Goal: Complete application form: Complete application form

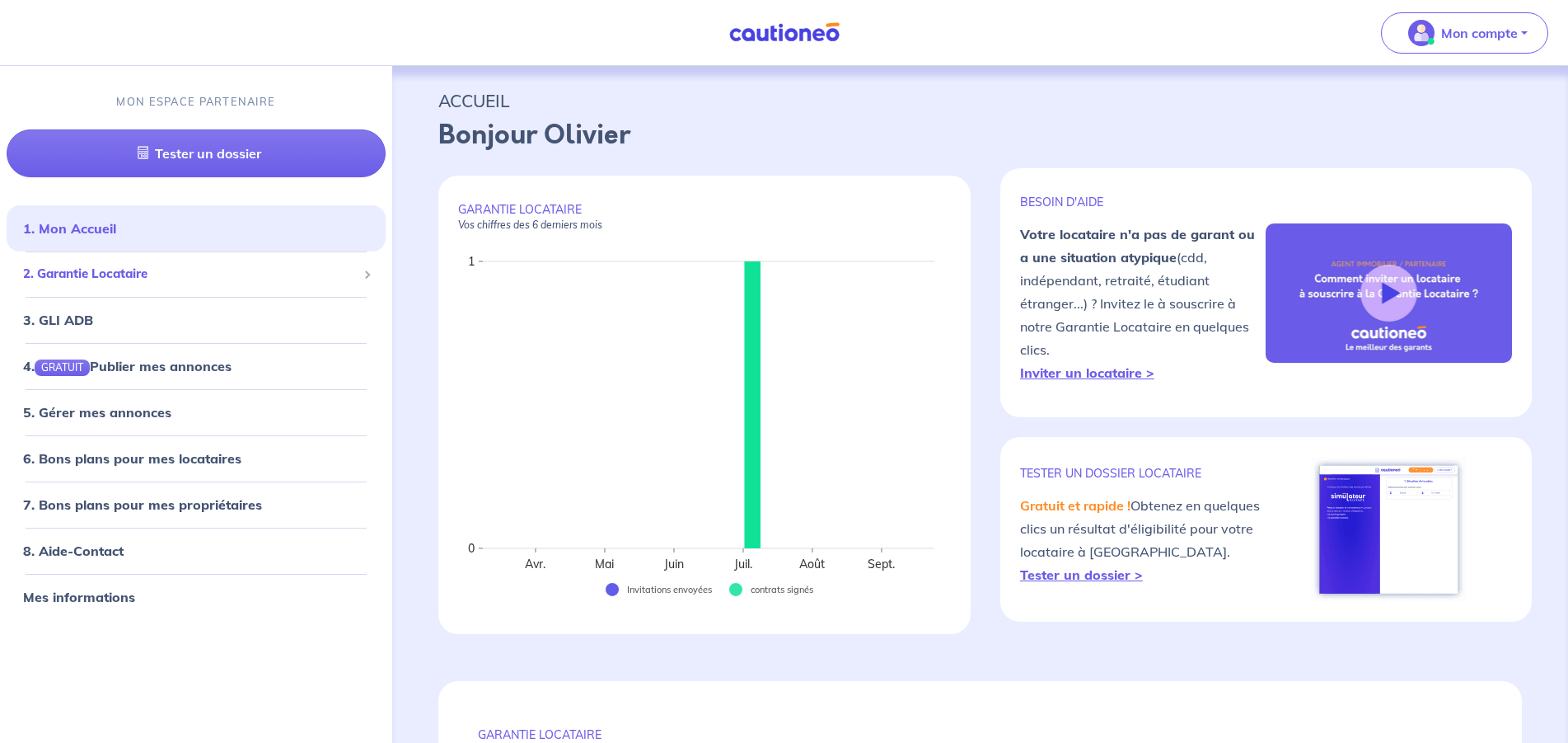
click at [153, 277] on span "2. Garantie Locataire" at bounding box center [190, 274] width 334 height 19
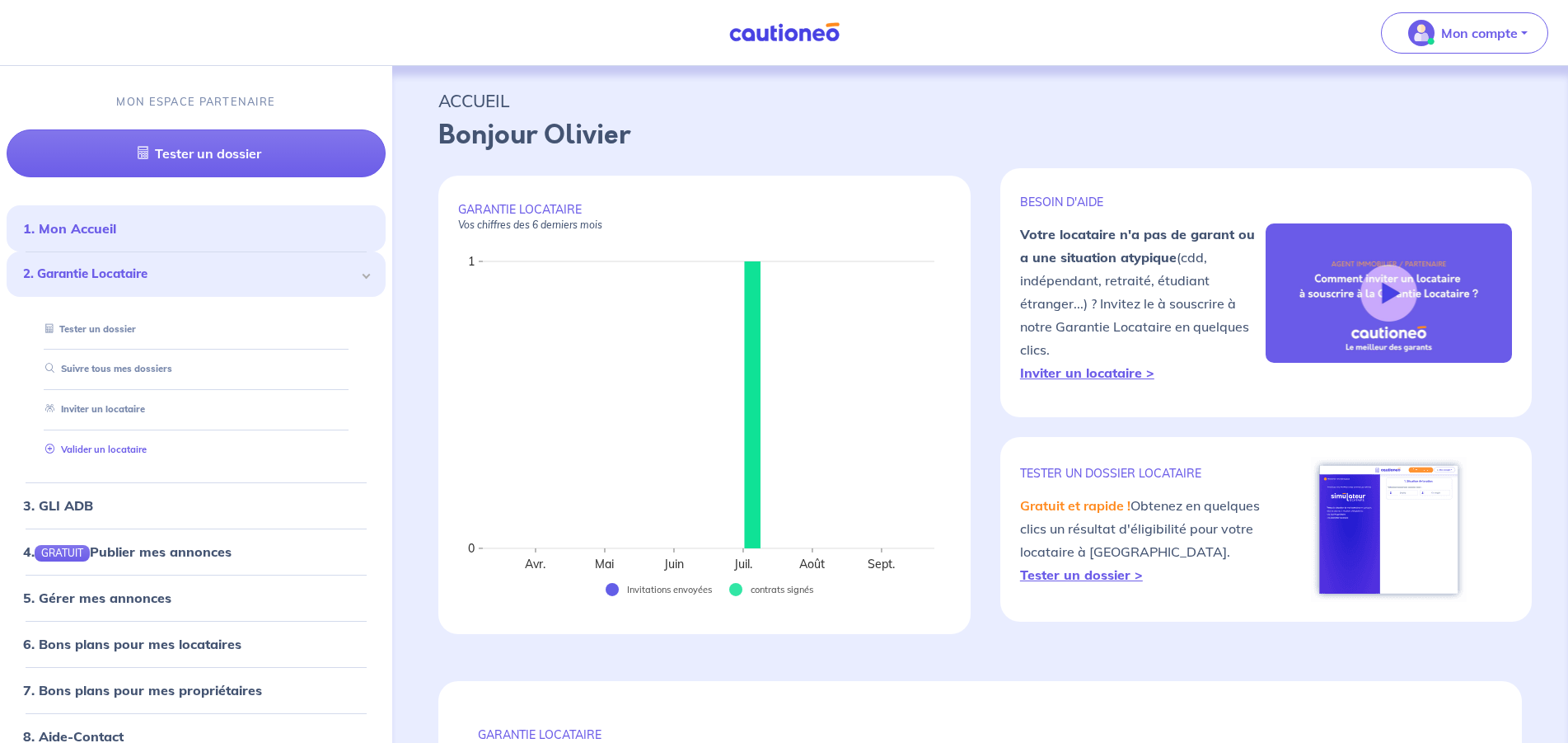
click at [122, 447] on link "Valider un locataire" at bounding box center [93, 449] width 108 height 11
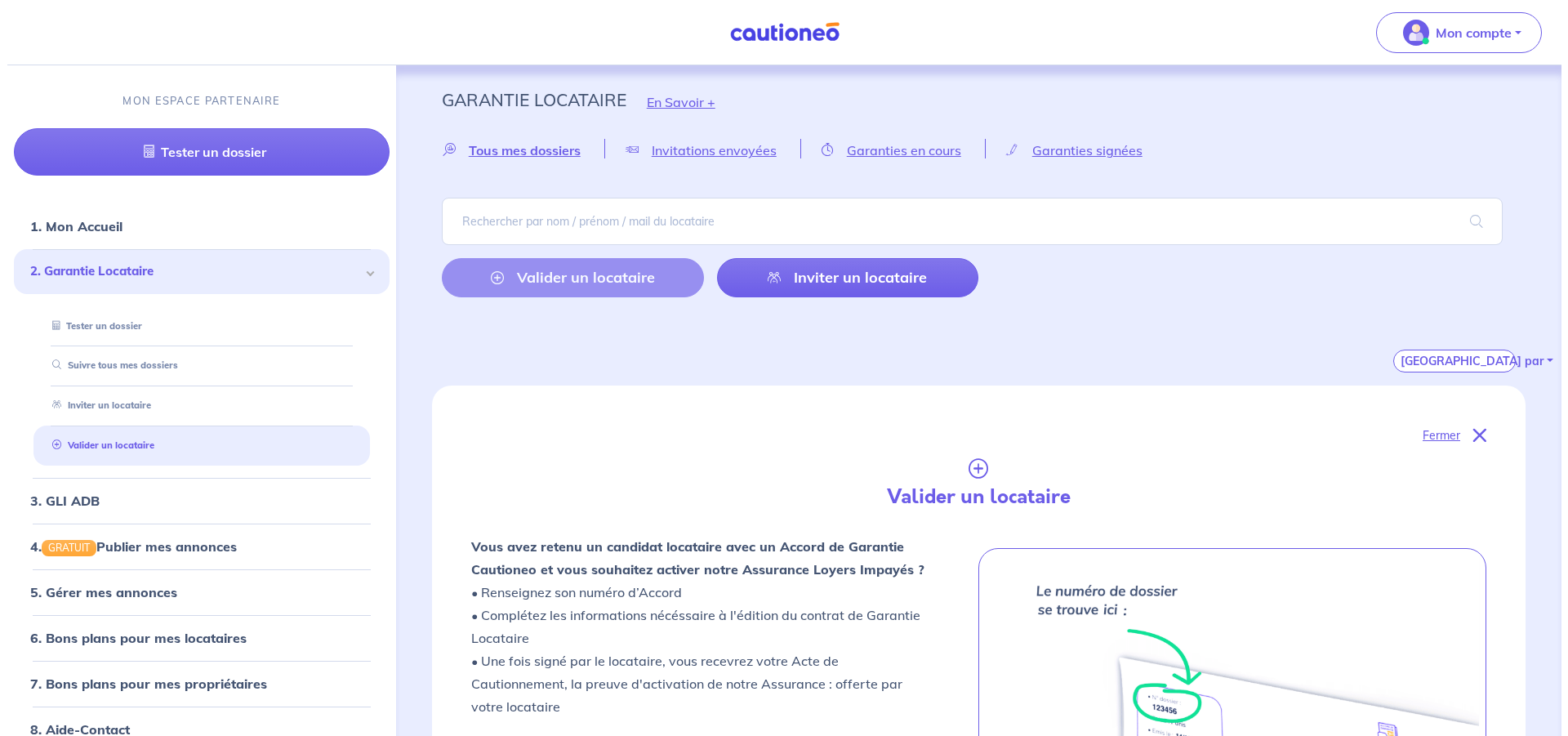
scroll to position [458, 0]
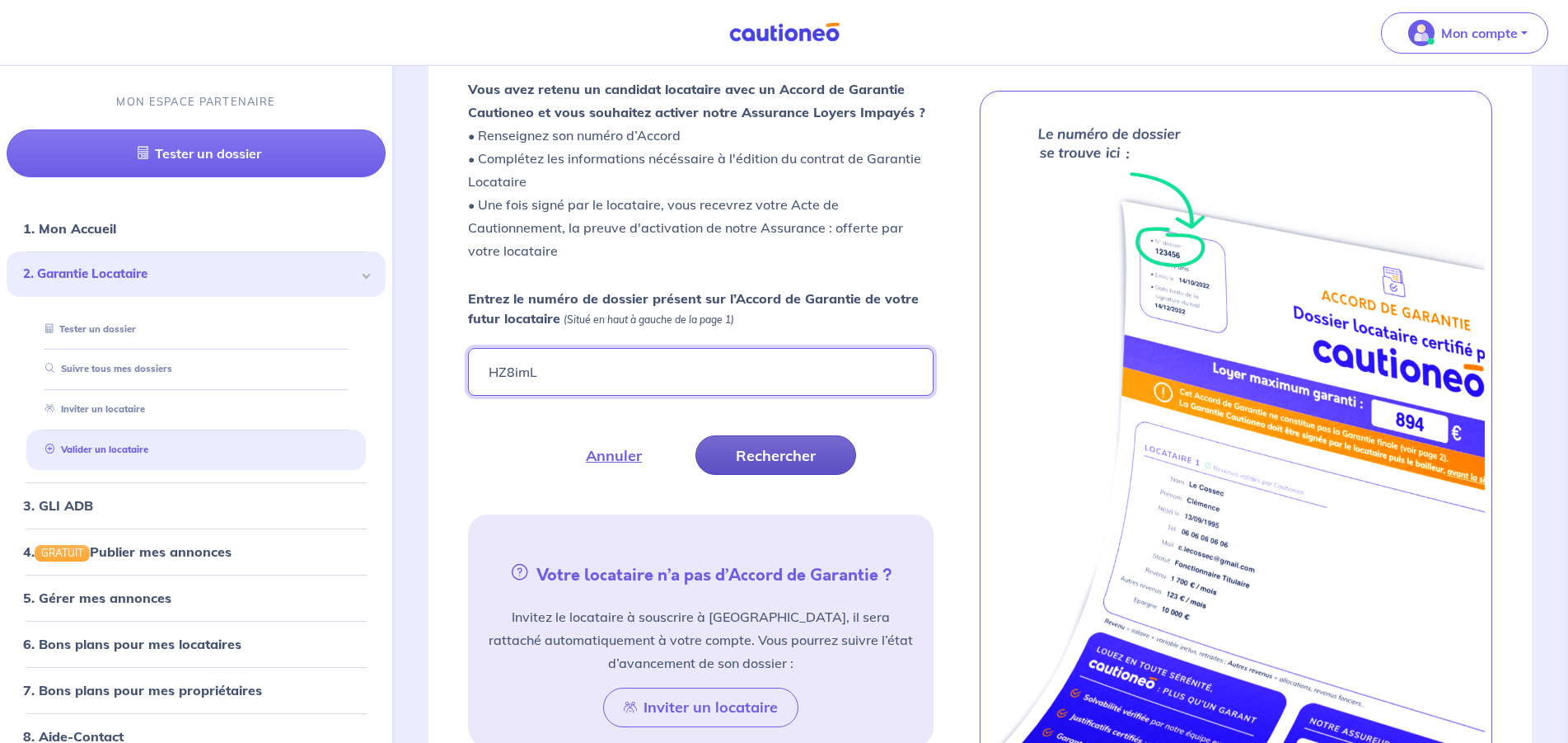
type input "HZ8imL"
click at [735, 445] on button "Rechercher" at bounding box center [775, 454] width 161 height 39
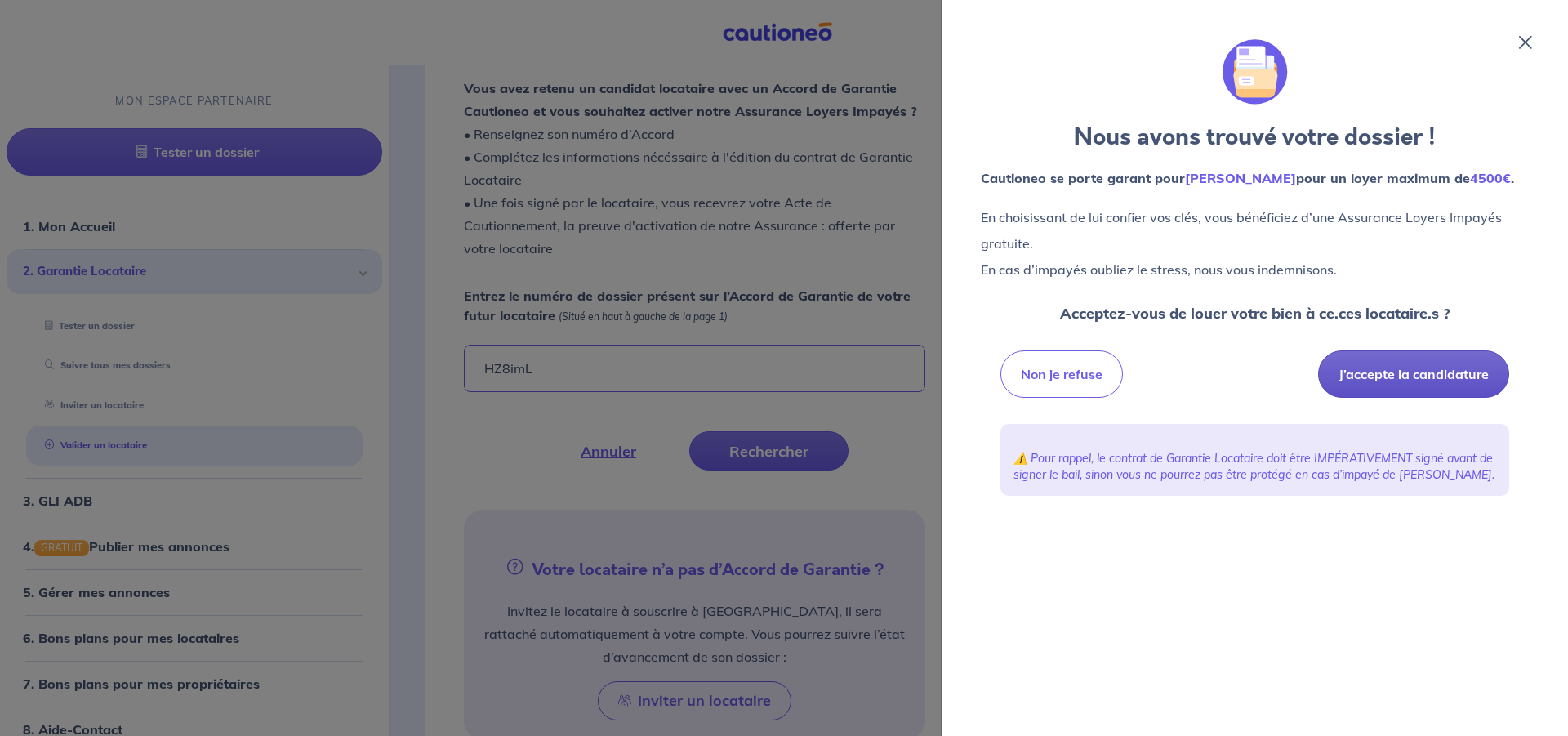
click at [1363, 379] on button "J’accepte la candidature" at bounding box center [1413, 374] width 191 height 47
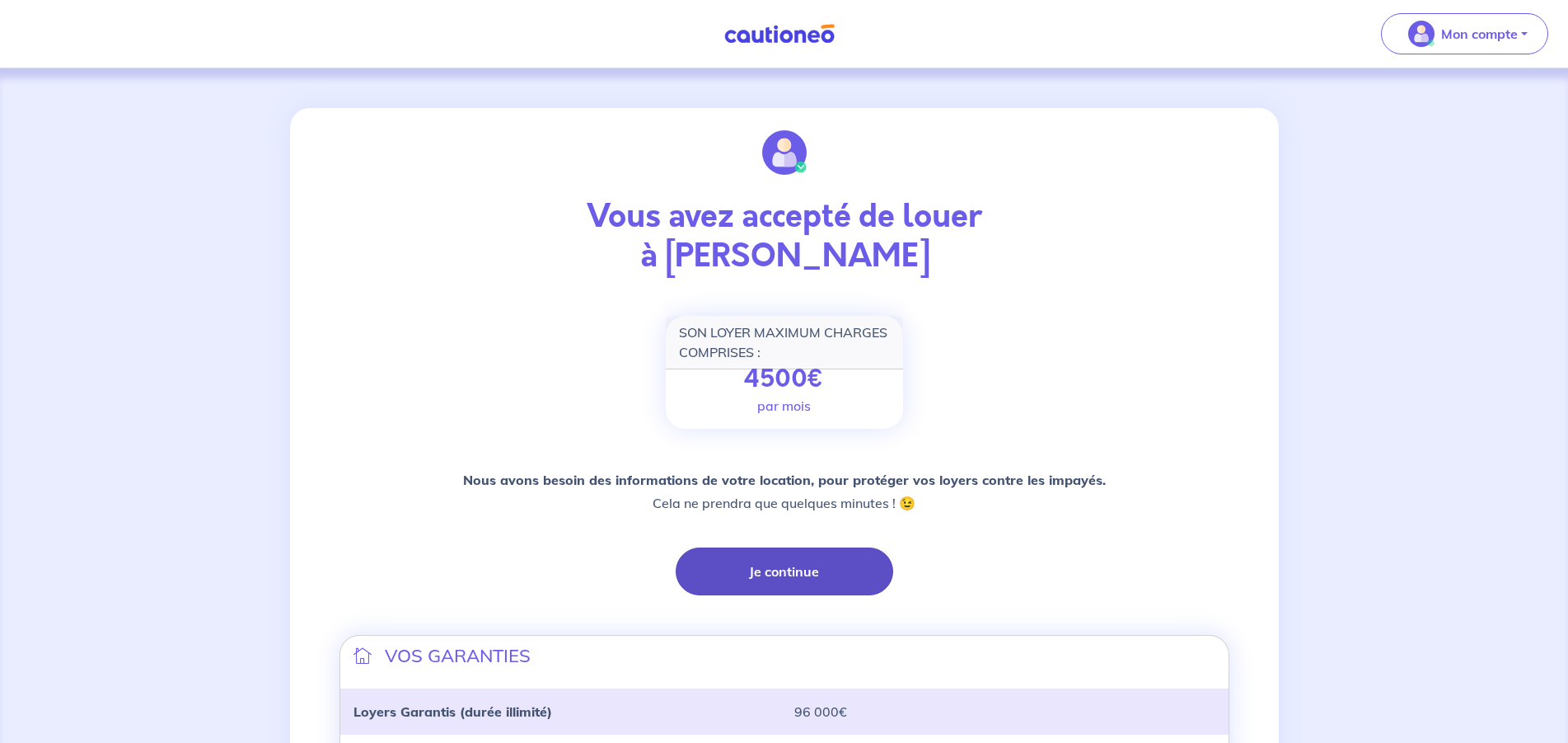
click at [769, 576] on button "Je continue" at bounding box center [784, 571] width 218 height 47
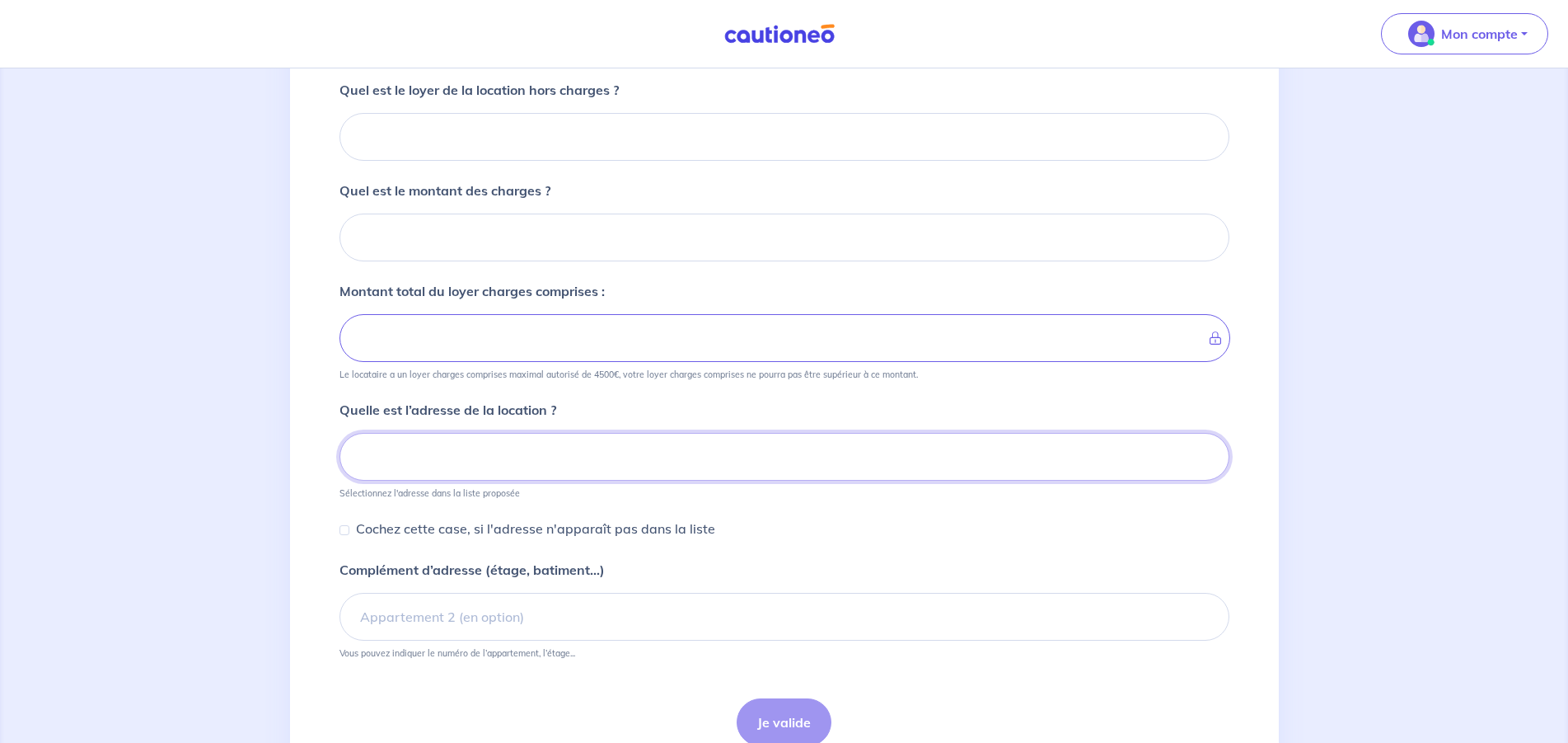
scroll to position [212, 0]
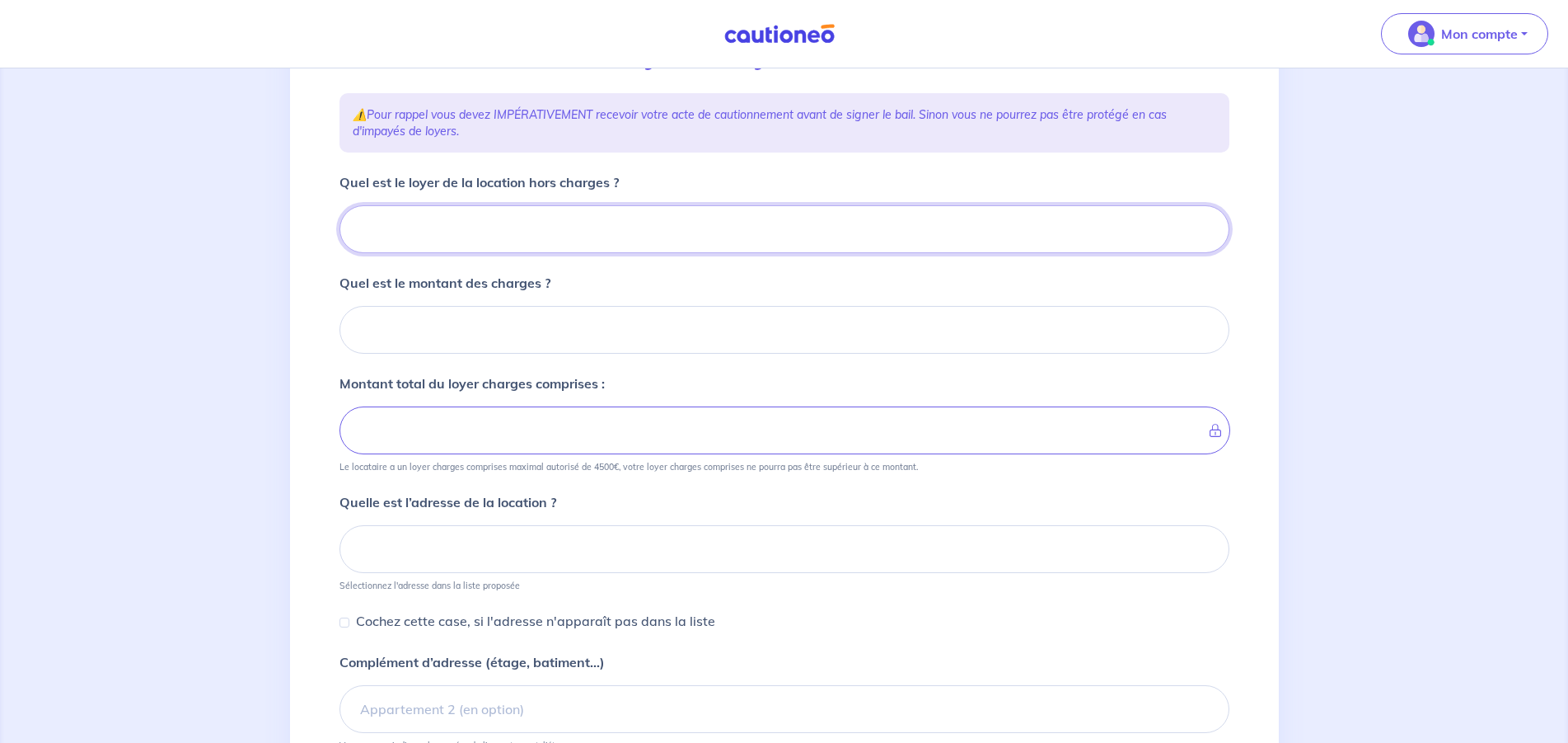
click at [457, 238] on input "Quel est le loyer de la location hors charges ?" at bounding box center [784, 228] width 890 height 47
type input "2"
type input "13"
type input "131"
type input "1310"
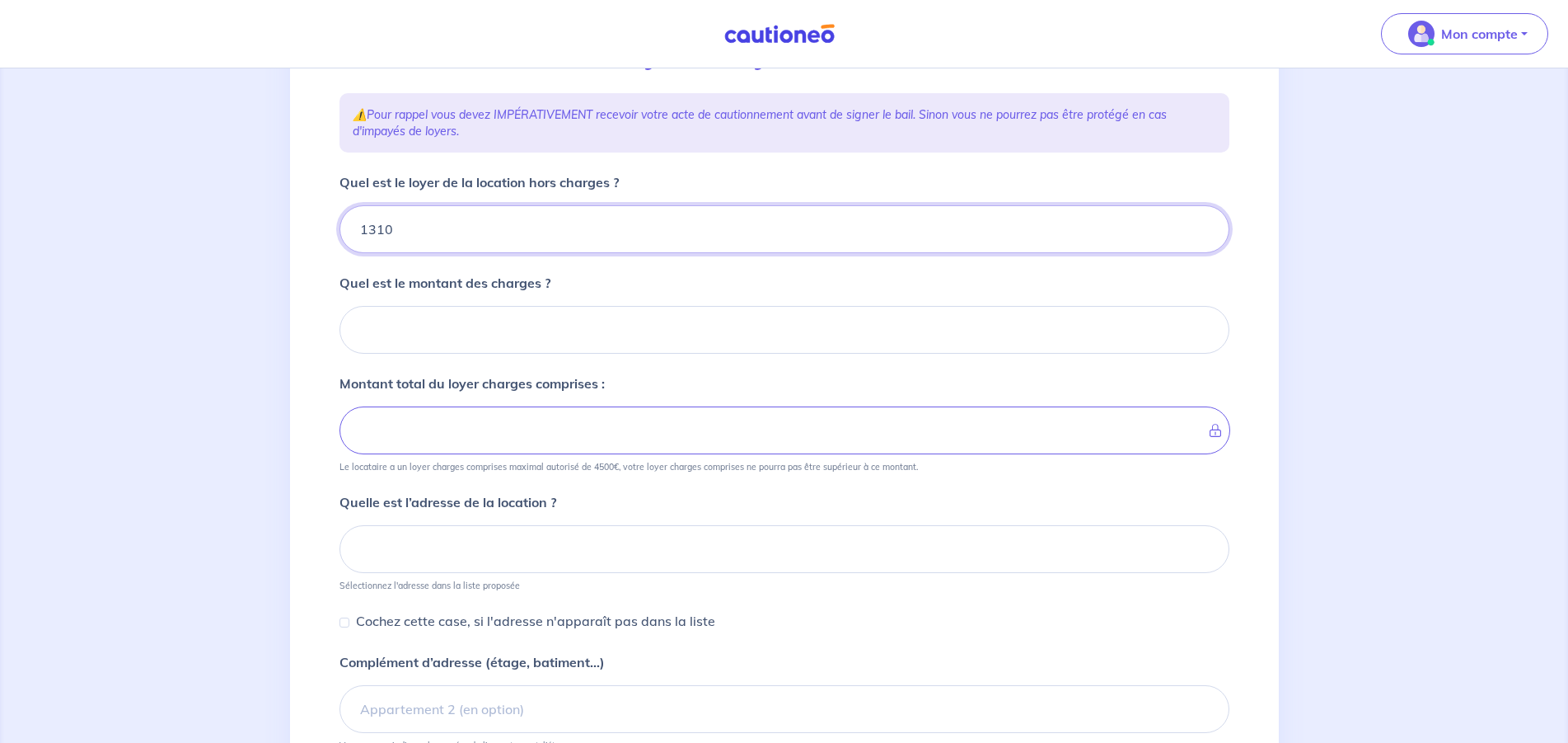
type input "1310"
click at [454, 342] on input "Quel est le montant des charges ?" at bounding box center [784, 329] width 890 height 47
type input "14"
type input "1311"
type input "140"
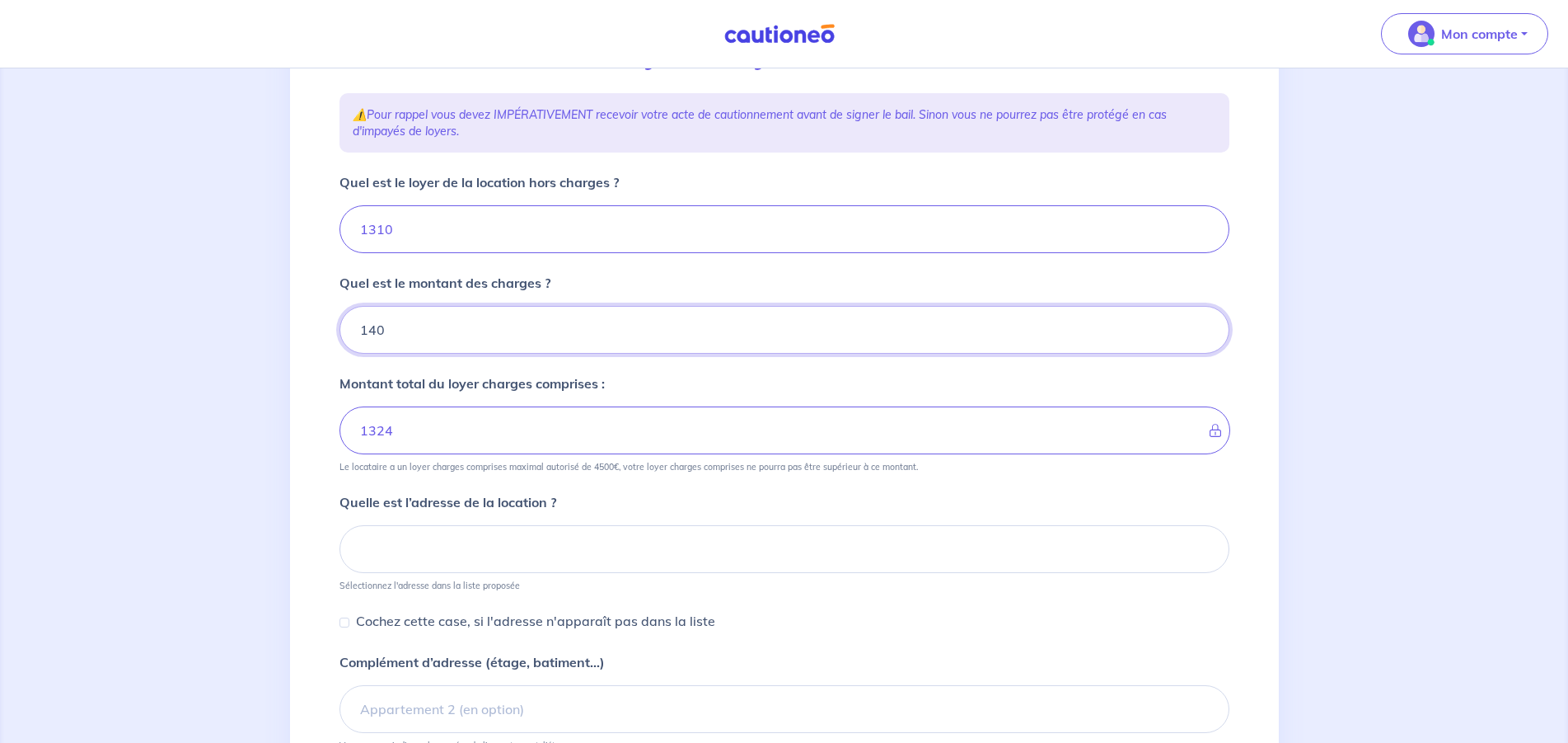
type input "1450"
type input "140"
click at [436, 546] on input at bounding box center [784, 548] width 890 height 47
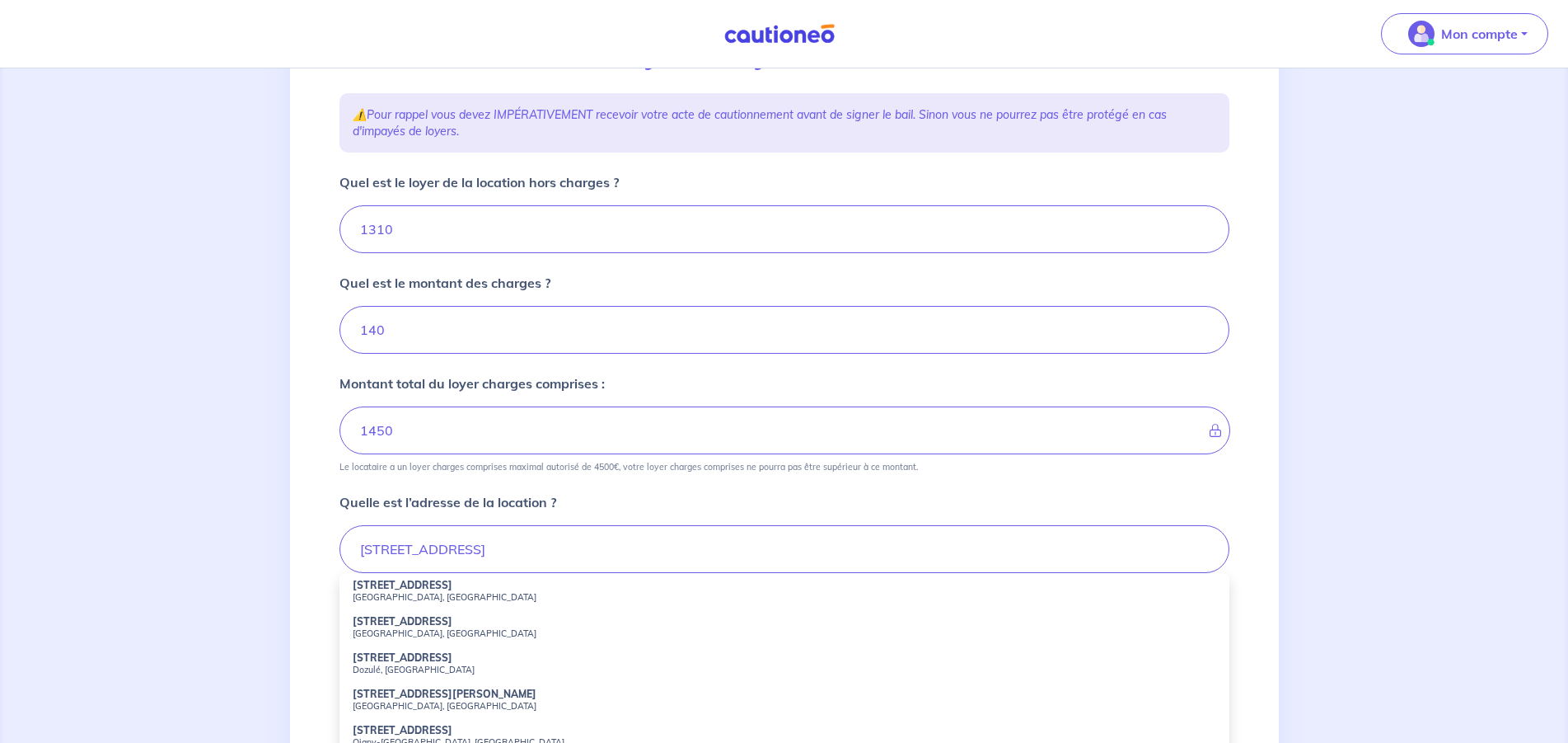
click at [419, 592] on small "Boulogne-Billancourt, France" at bounding box center [784, 597] width 864 height 11
type input "36 Rue de Silly, Boulogne-Billancourt, France"
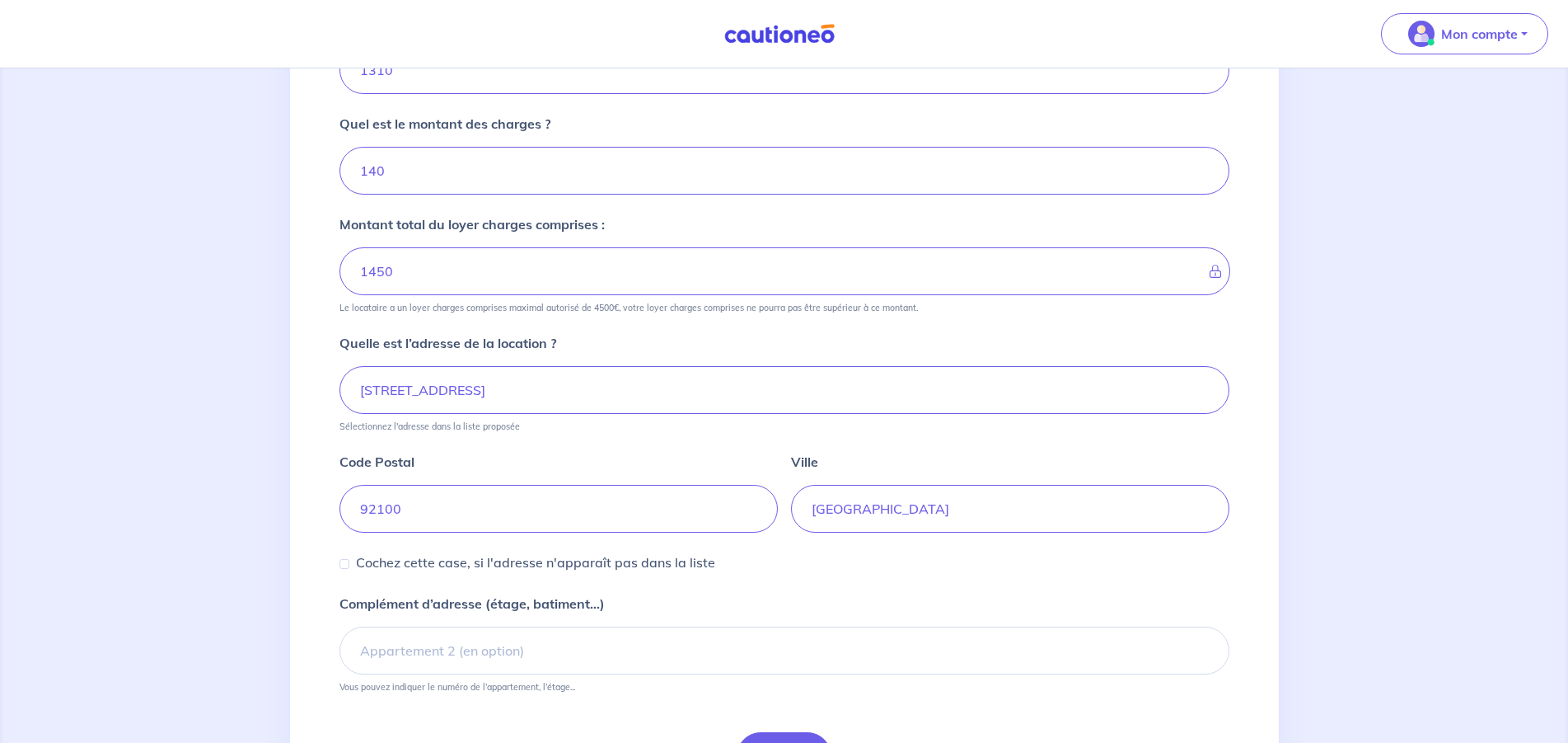
scroll to position [381, 0]
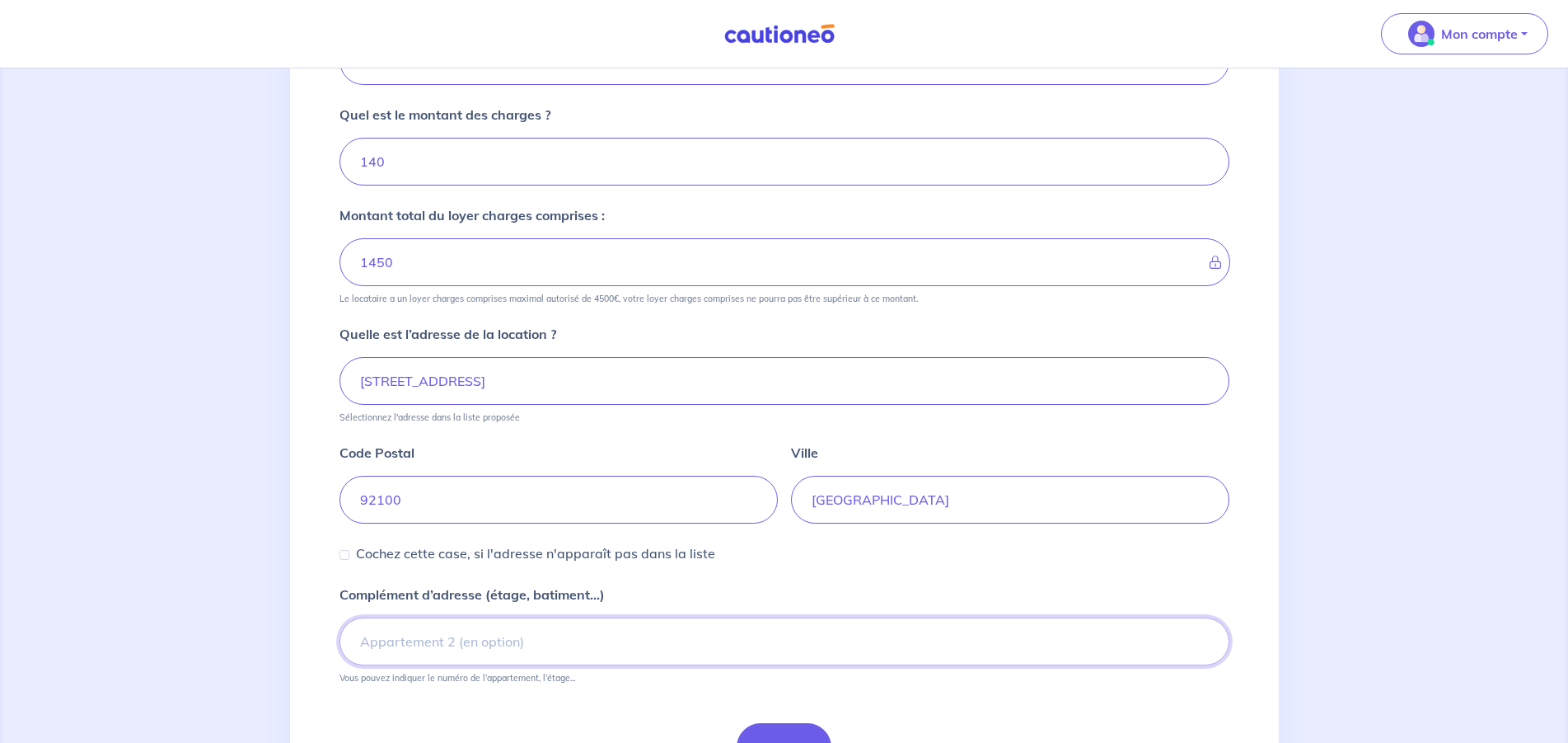
click at [422, 644] on input "Complément d’adresse (étage, batiment...)" at bounding box center [784, 641] width 890 height 47
type input "7ème étage"
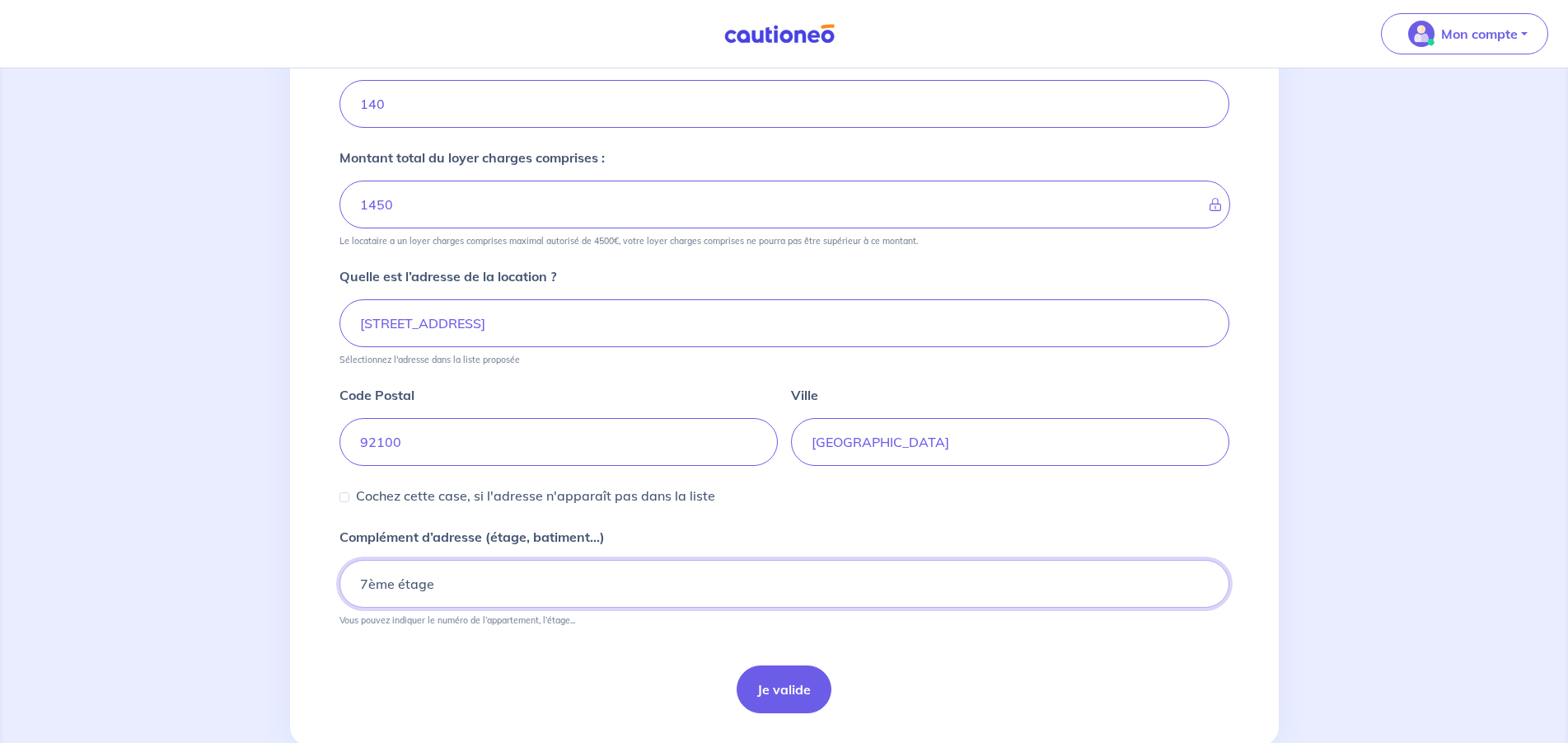
scroll to position [481, 0]
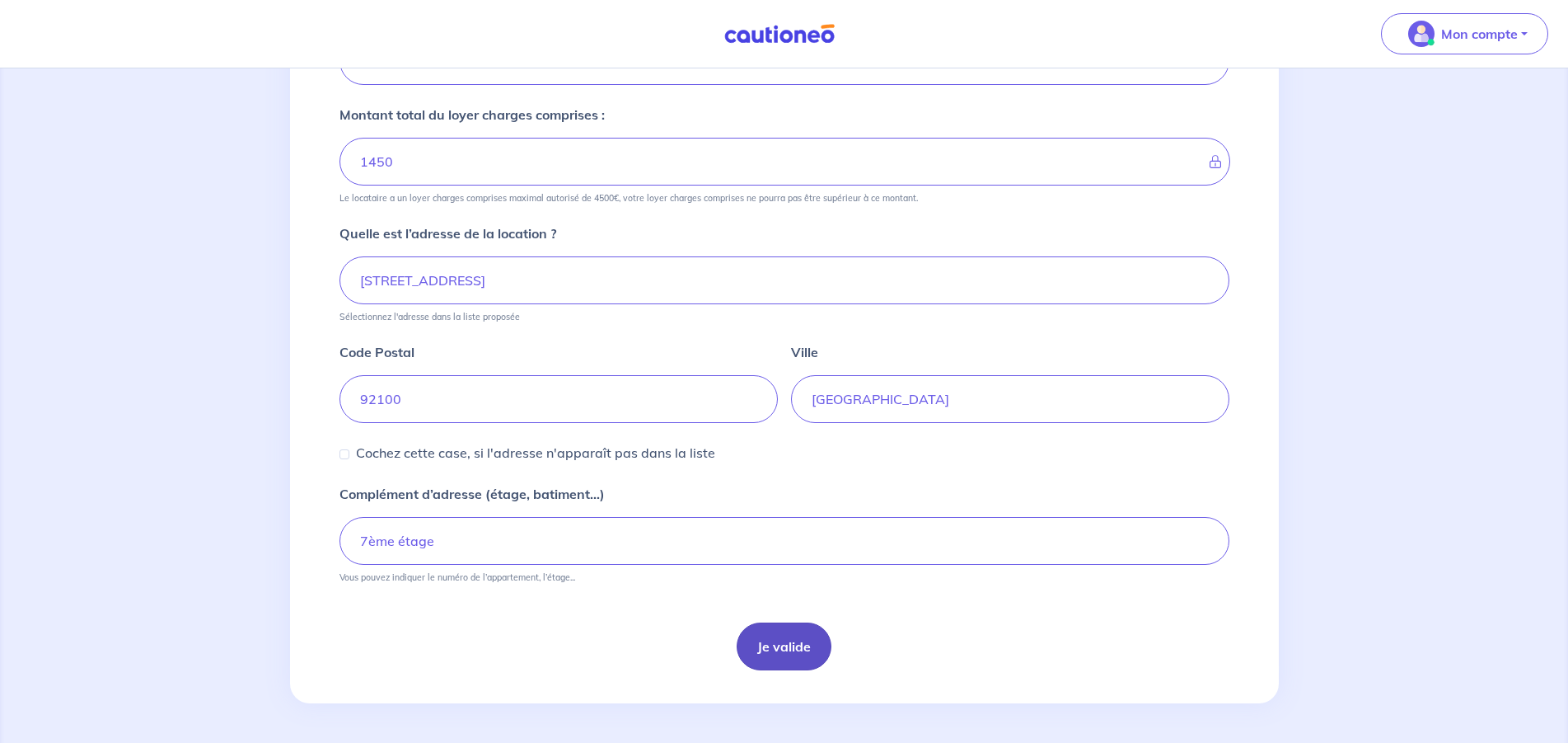
click at [797, 649] on button "Je valide" at bounding box center [784, 645] width 95 height 47
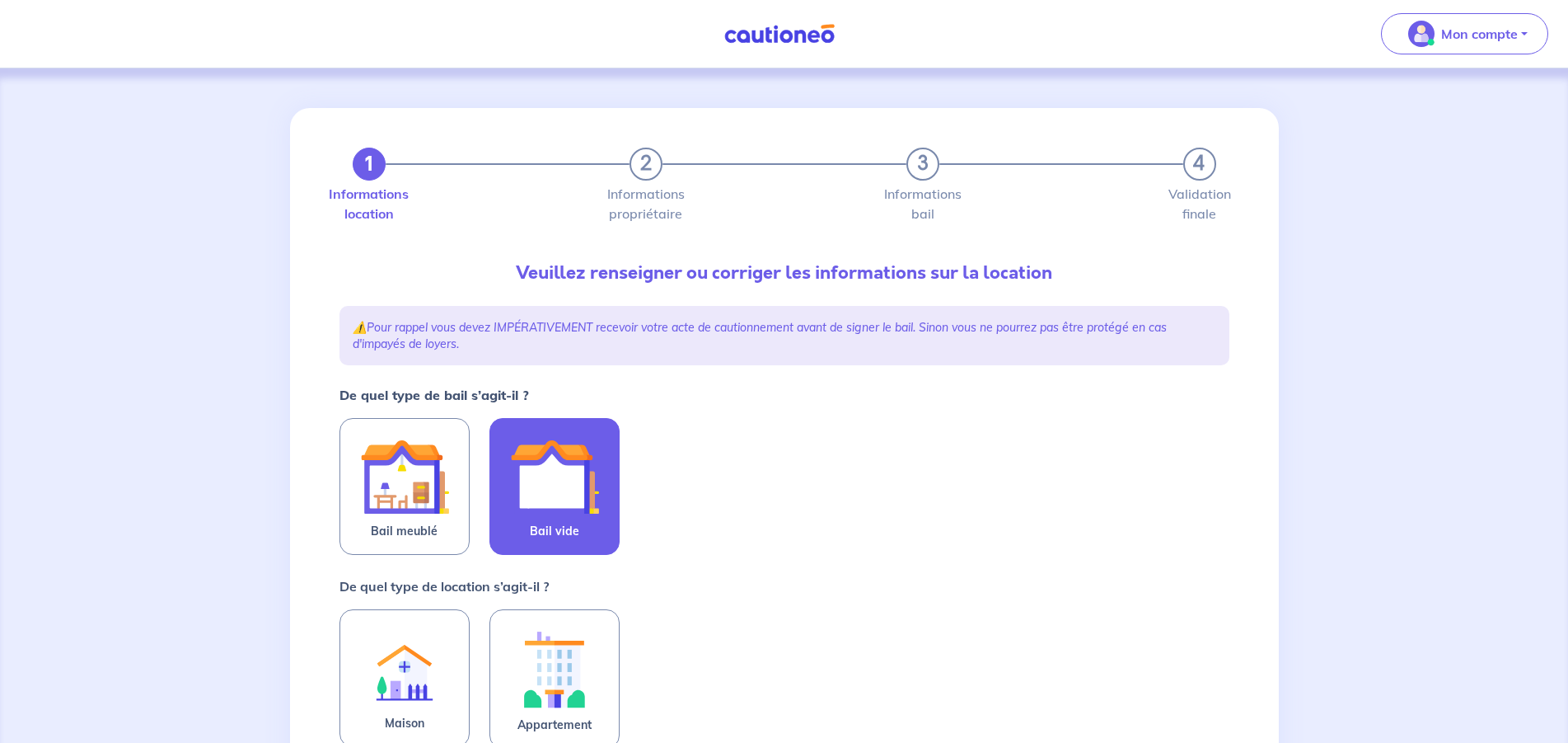
click at [576, 509] on img at bounding box center [555, 477] width 89 height 89
click at [0, 0] on input "Bail vide" at bounding box center [0, 0] width 0 height 0
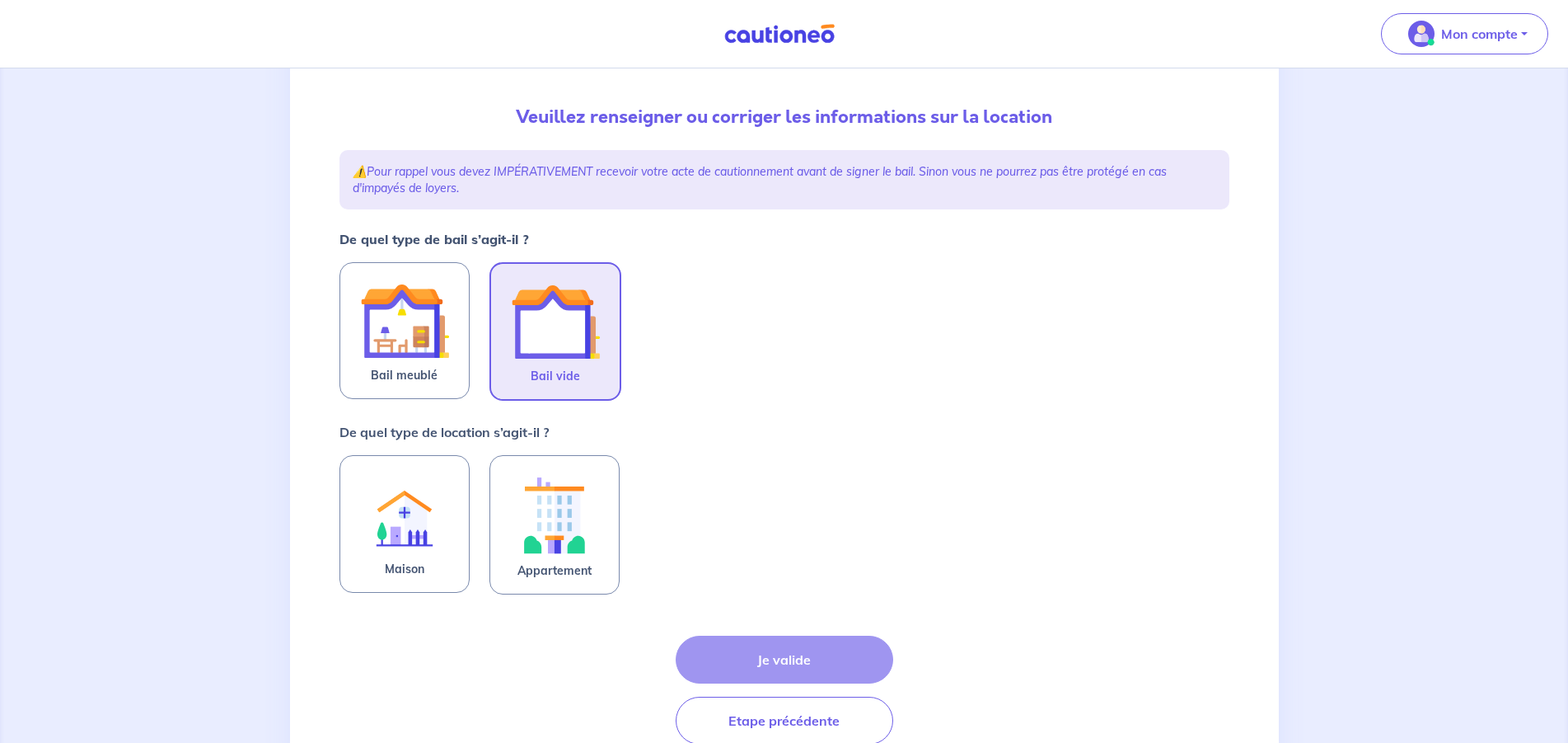
scroll to position [169, 0]
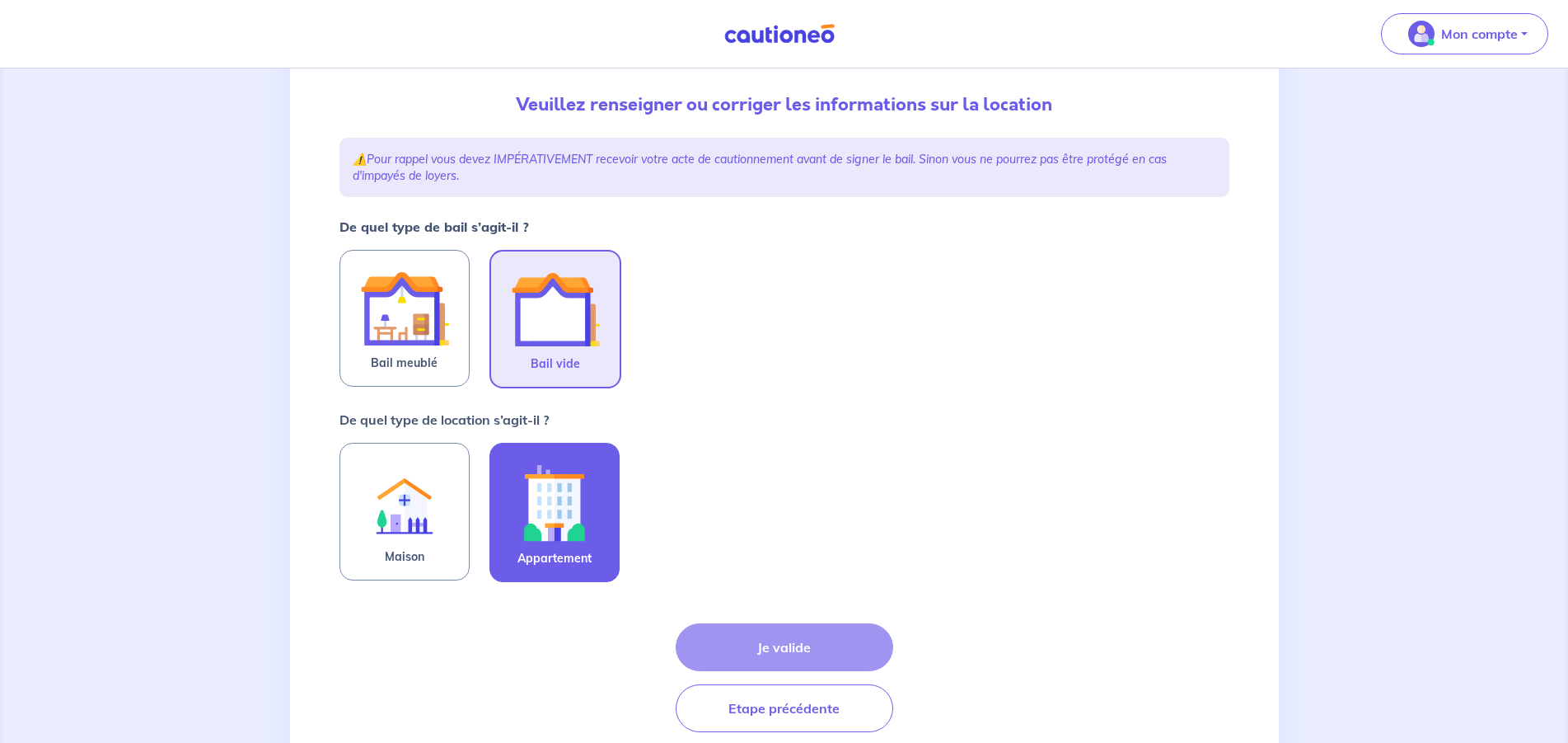
click at [543, 511] on img at bounding box center [555, 502] width 89 height 91
click at [0, 0] on input "Appartement" at bounding box center [0, 0] width 0 height 0
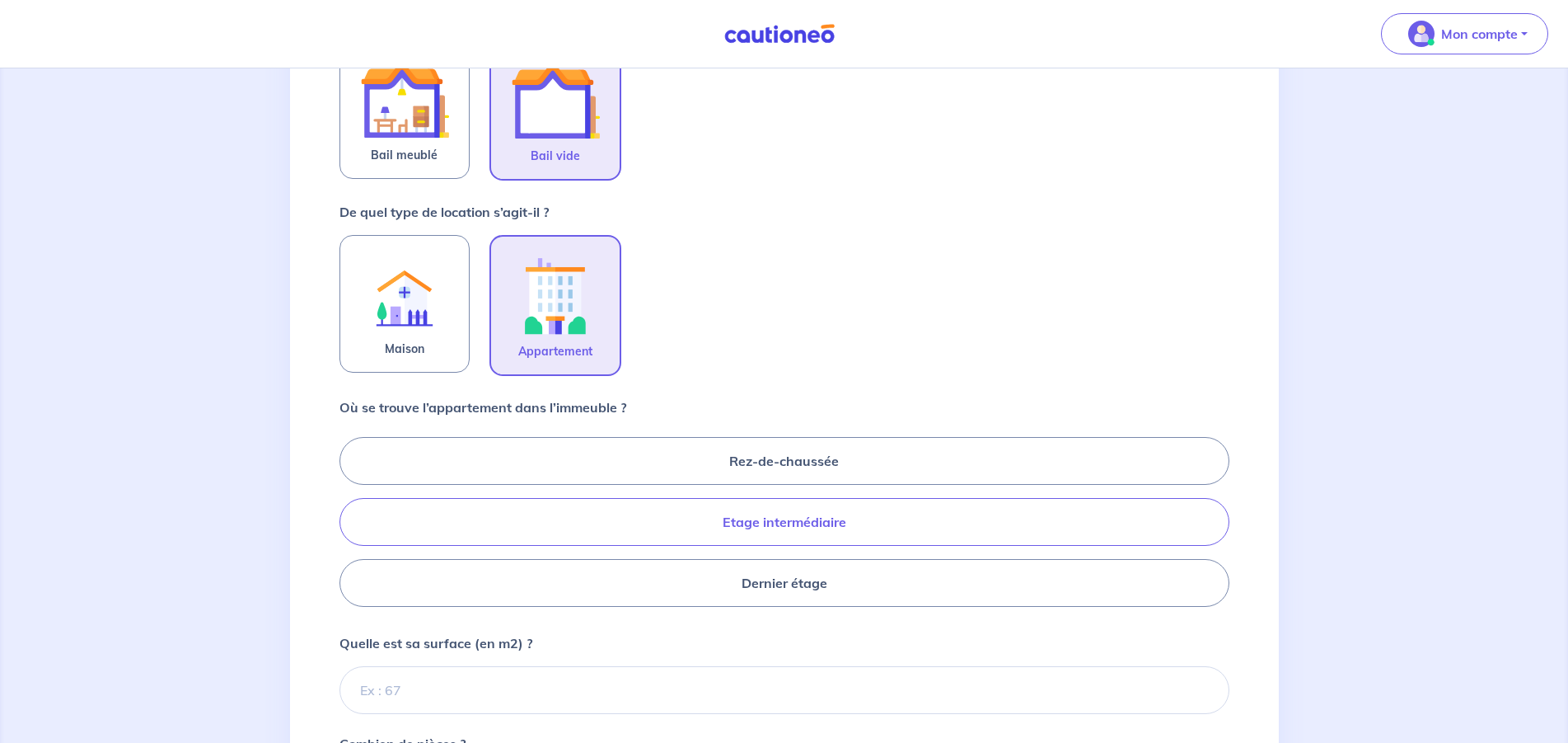
scroll to position [421, 0]
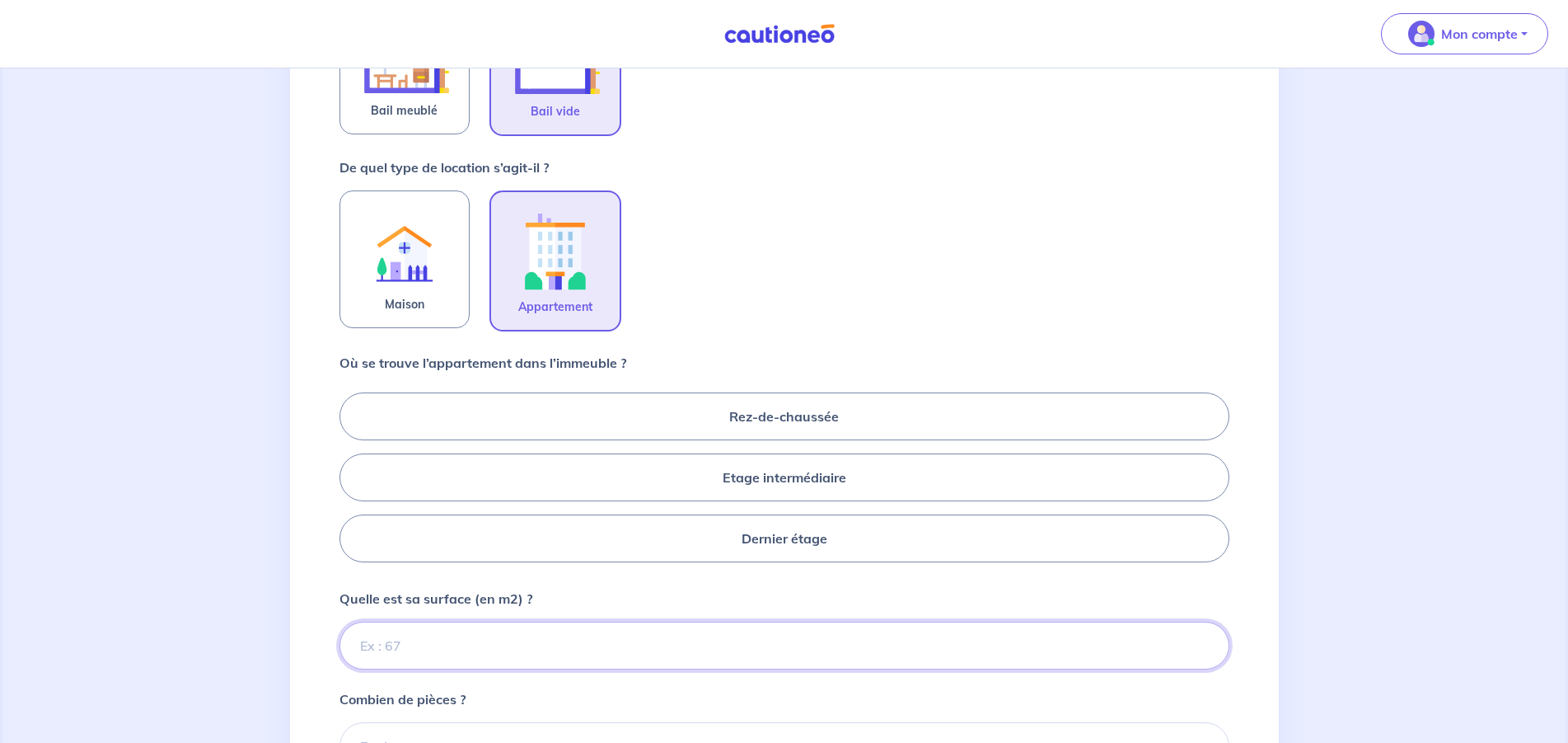
click at [413, 642] on input "Quelle est sa surface (en m2) ?" at bounding box center [784, 645] width 890 height 47
type input "36"
type input "36.90"
click at [643, 485] on label "Etage intermédiaire" at bounding box center [784, 477] width 890 height 47
click at [350, 482] on input "Etage intermédiaire" at bounding box center [345, 477] width 11 height 11
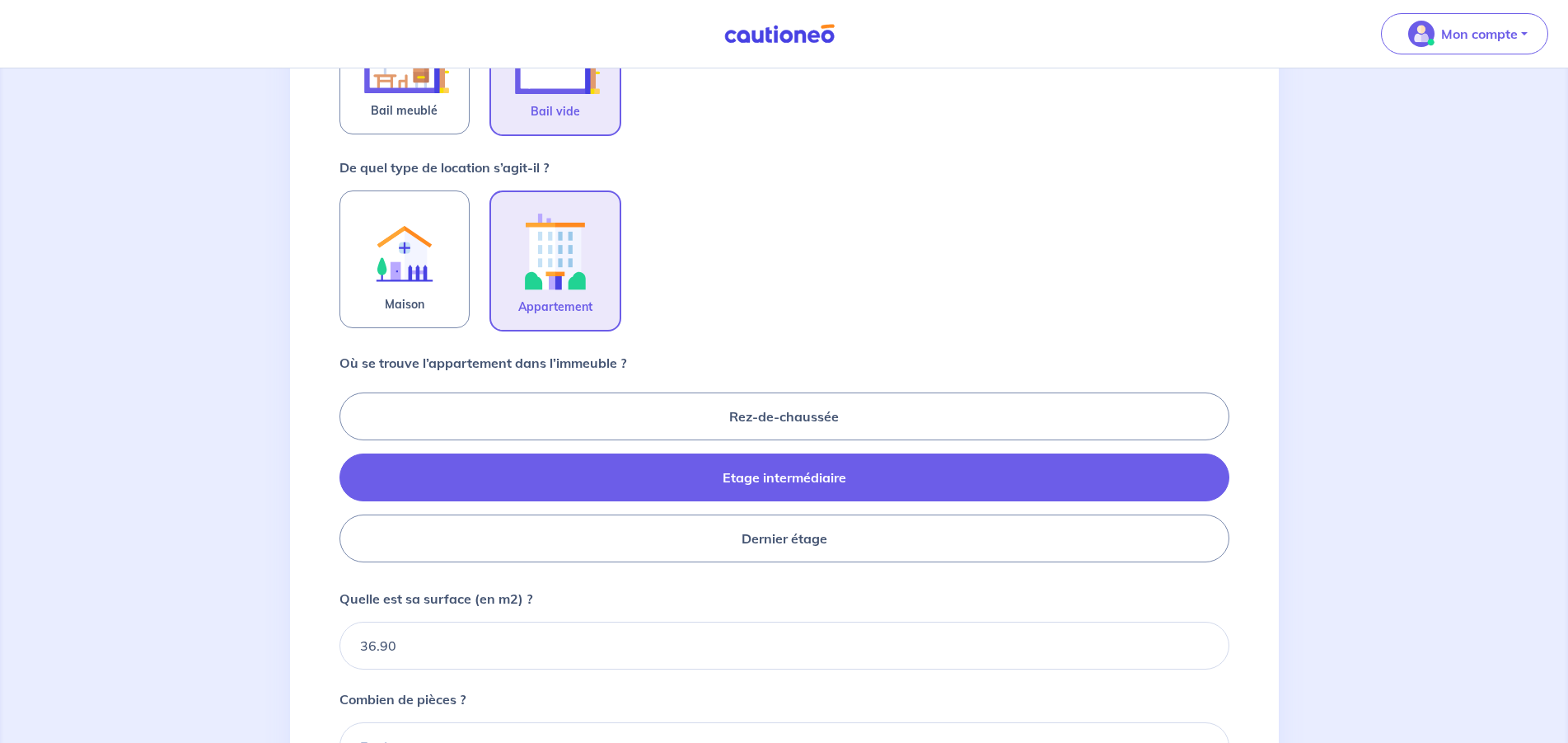
radio input "true"
click at [474, 657] on input "36.90" at bounding box center [784, 645] width 890 height 47
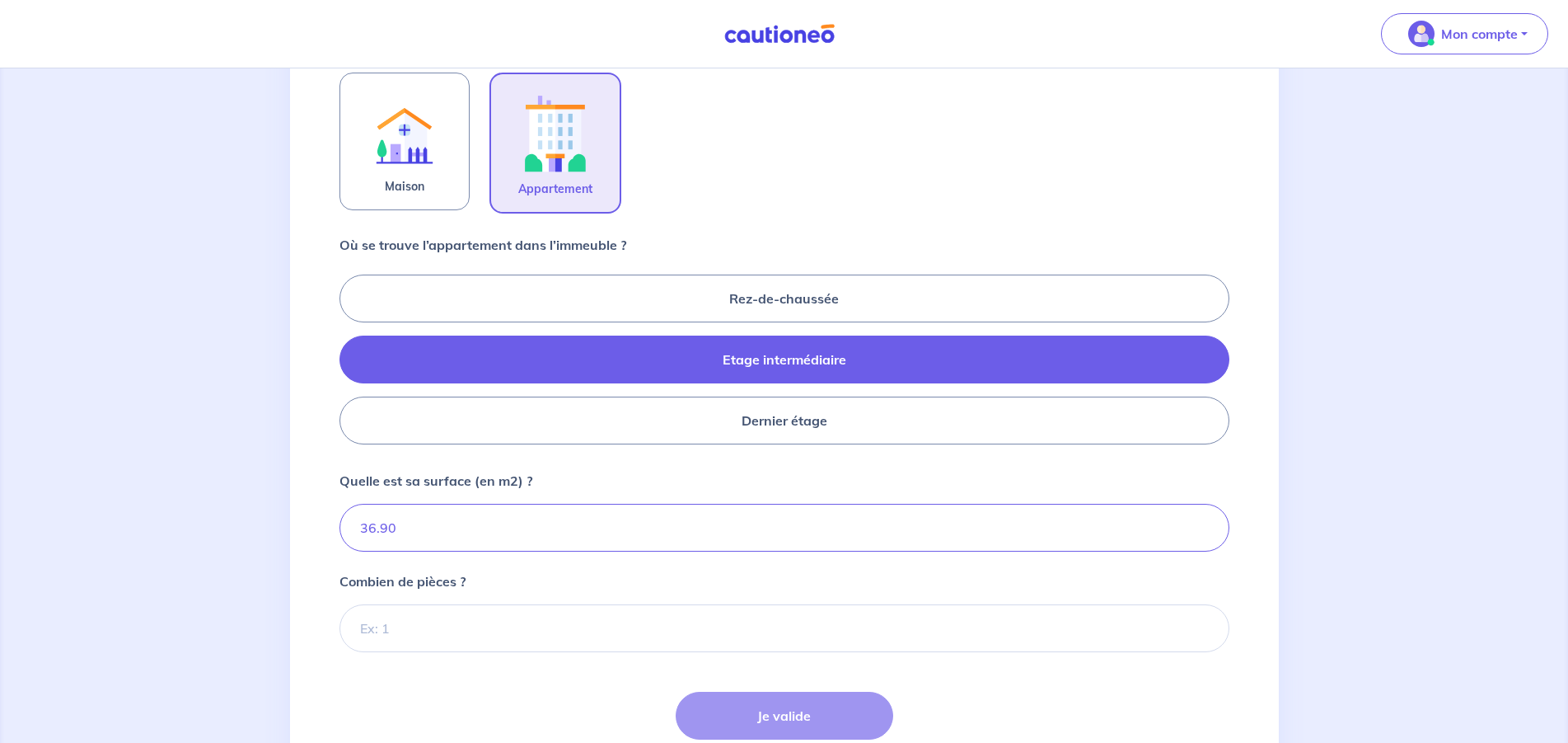
scroll to position [588, 0]
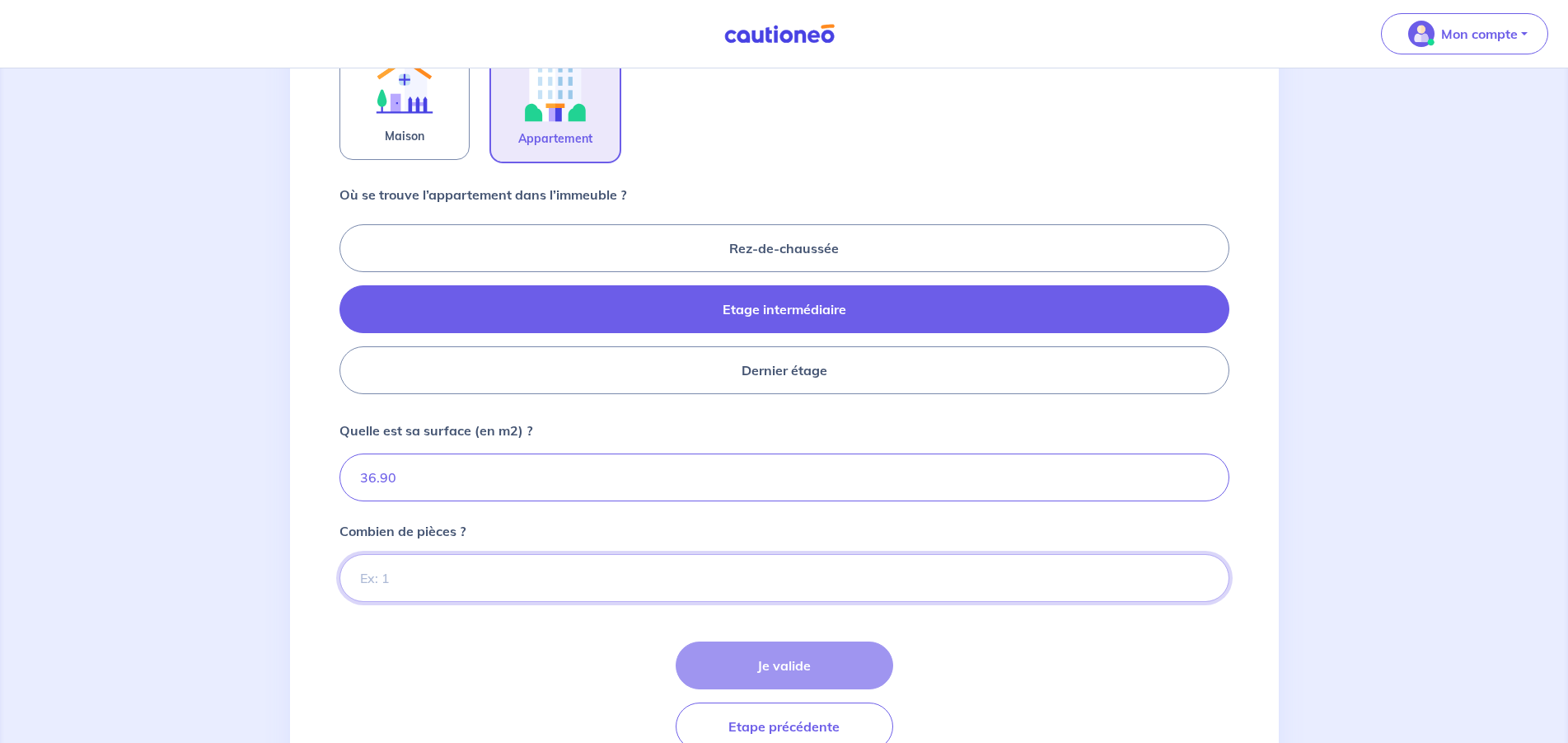
click at [462, 581] on input "Combien de pièces ?" at bounding box center [784, 577] width 890 height 47
type input "2"
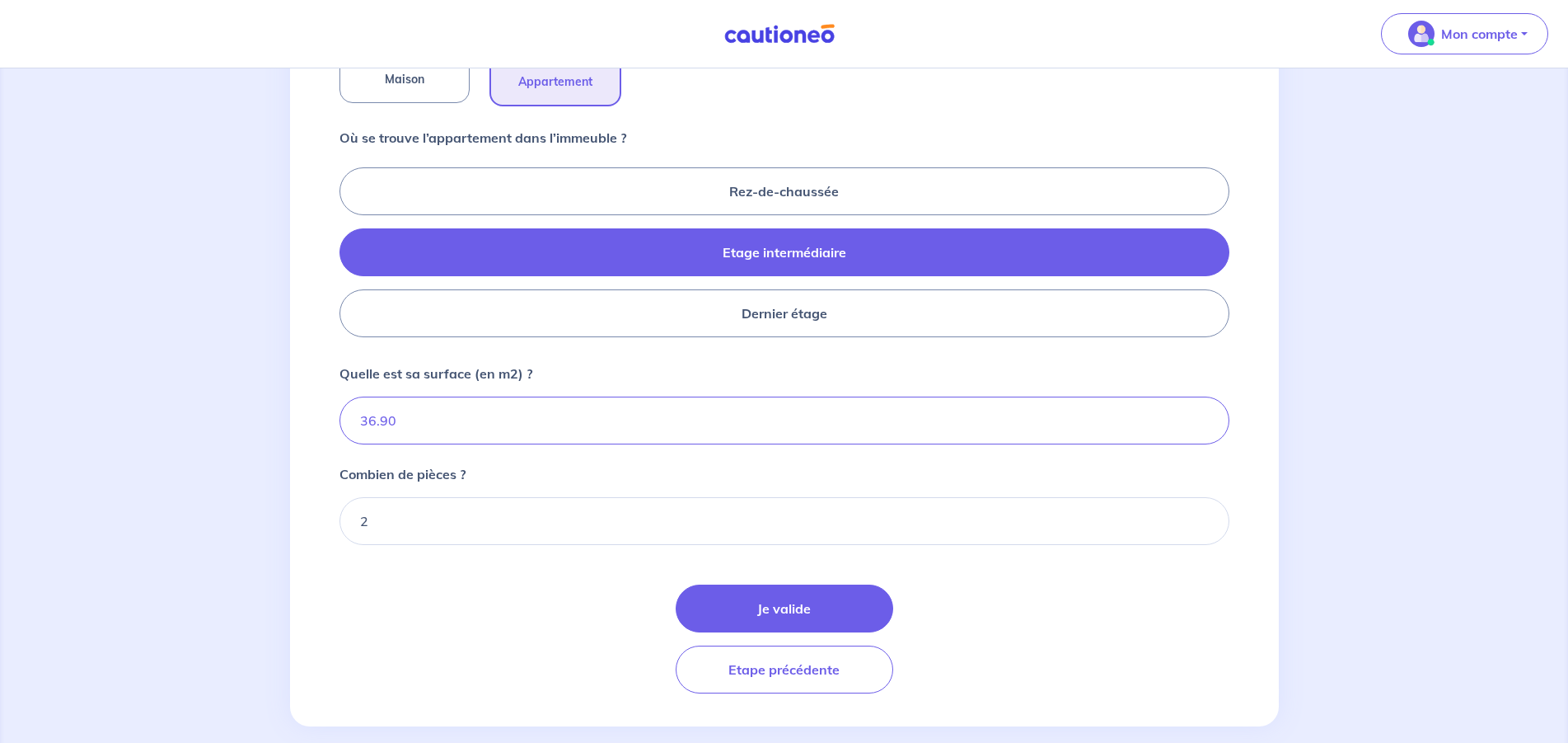
scroll to position [669, 0]
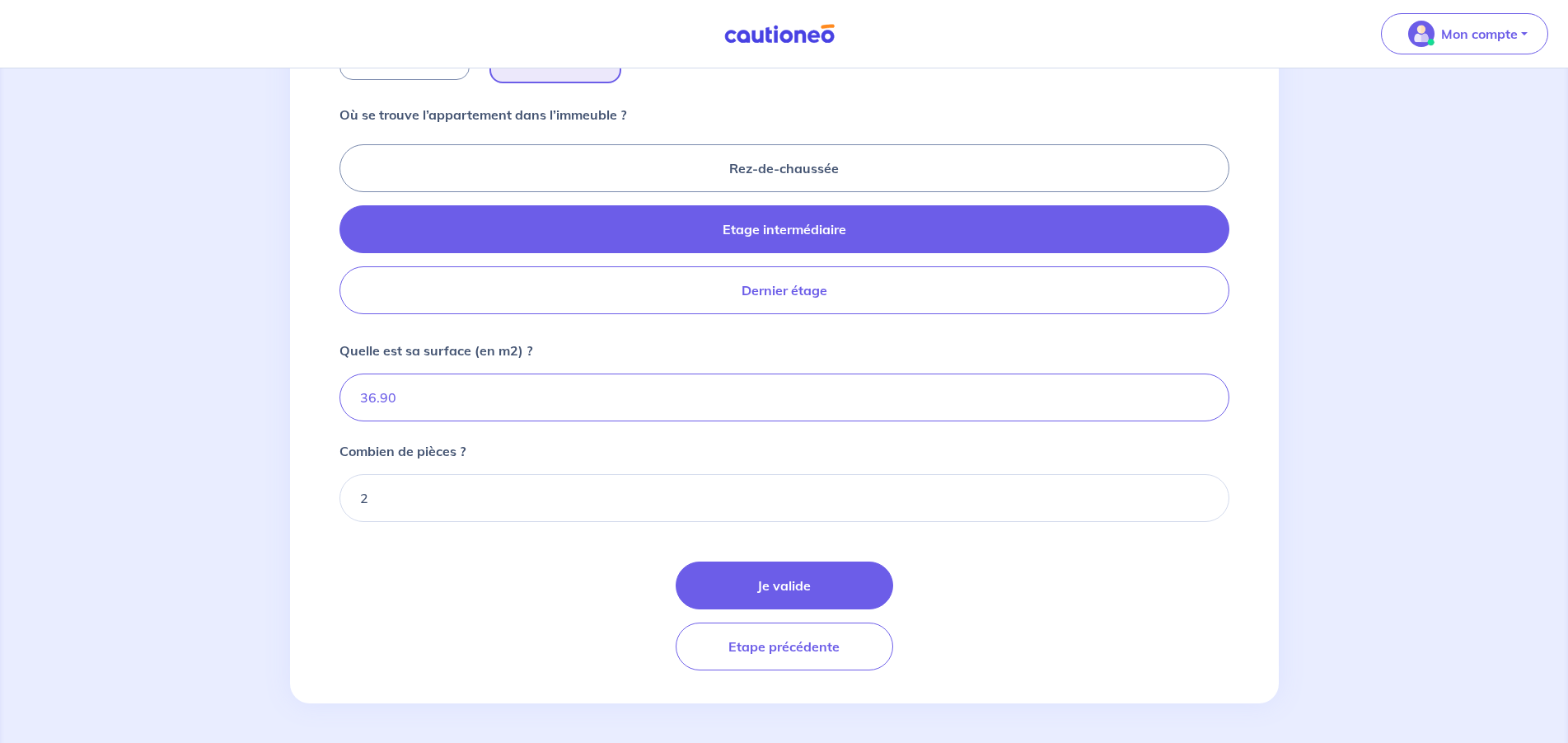
click at [643, 291] on label "Dernier étage" at bounding box center [784, 290] width 890 height 47
click at [350, 234] on input "Dernier étage" at bounding box center [345, 229] width 11 height 11
radio input "true"
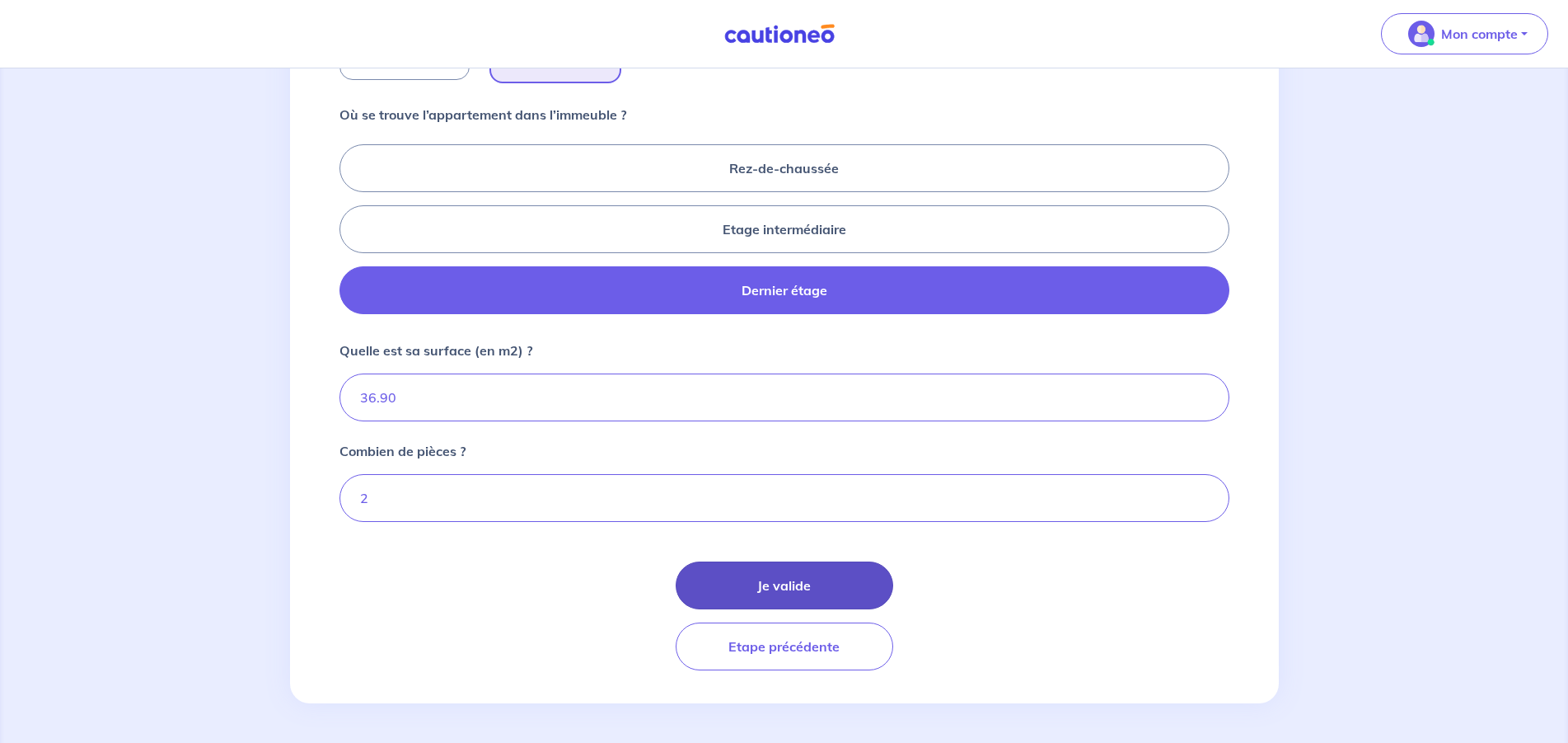
click at [757, 581] on button "Je valide" at bounding box center [784, 585] width 218 height 47
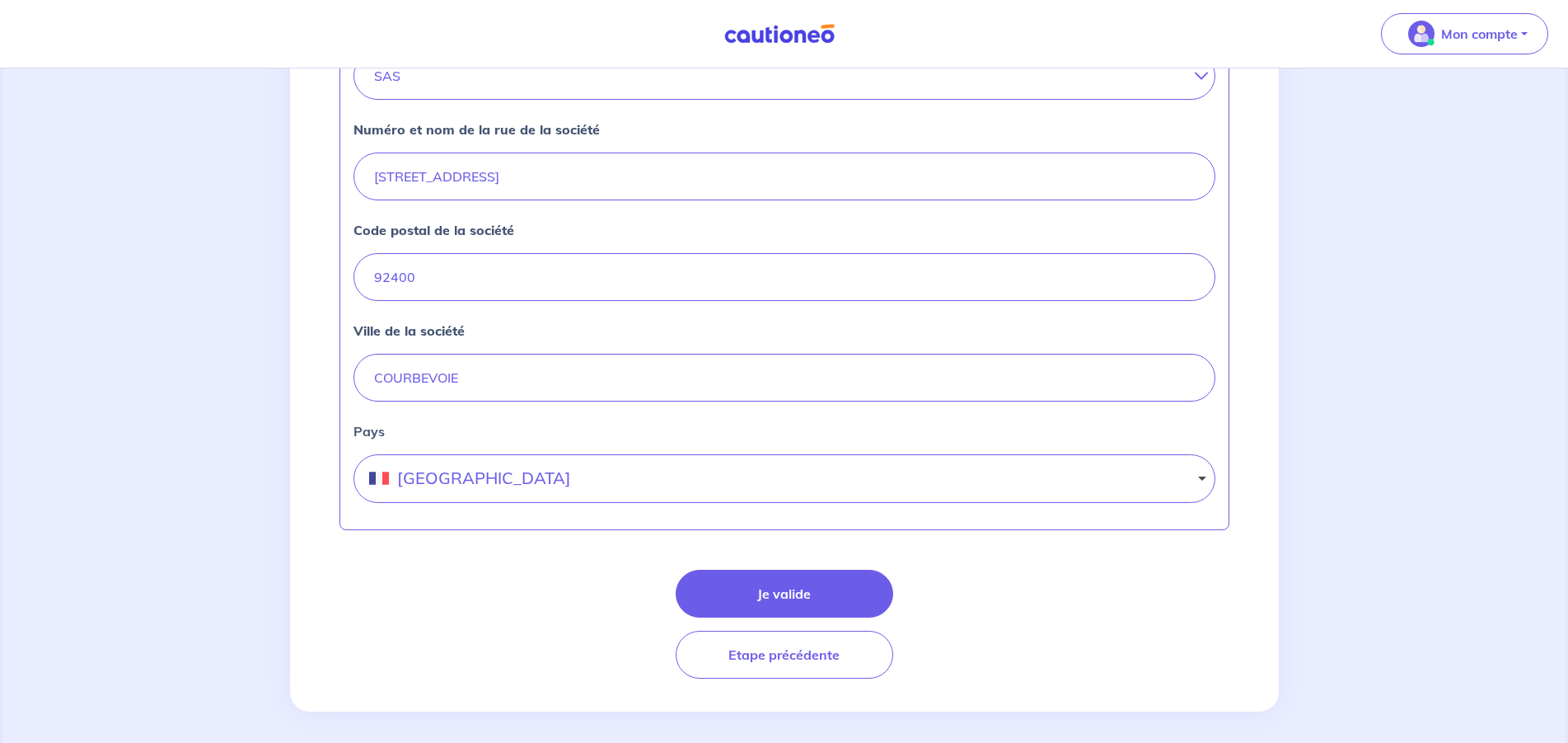
scroll to position [655, 0]
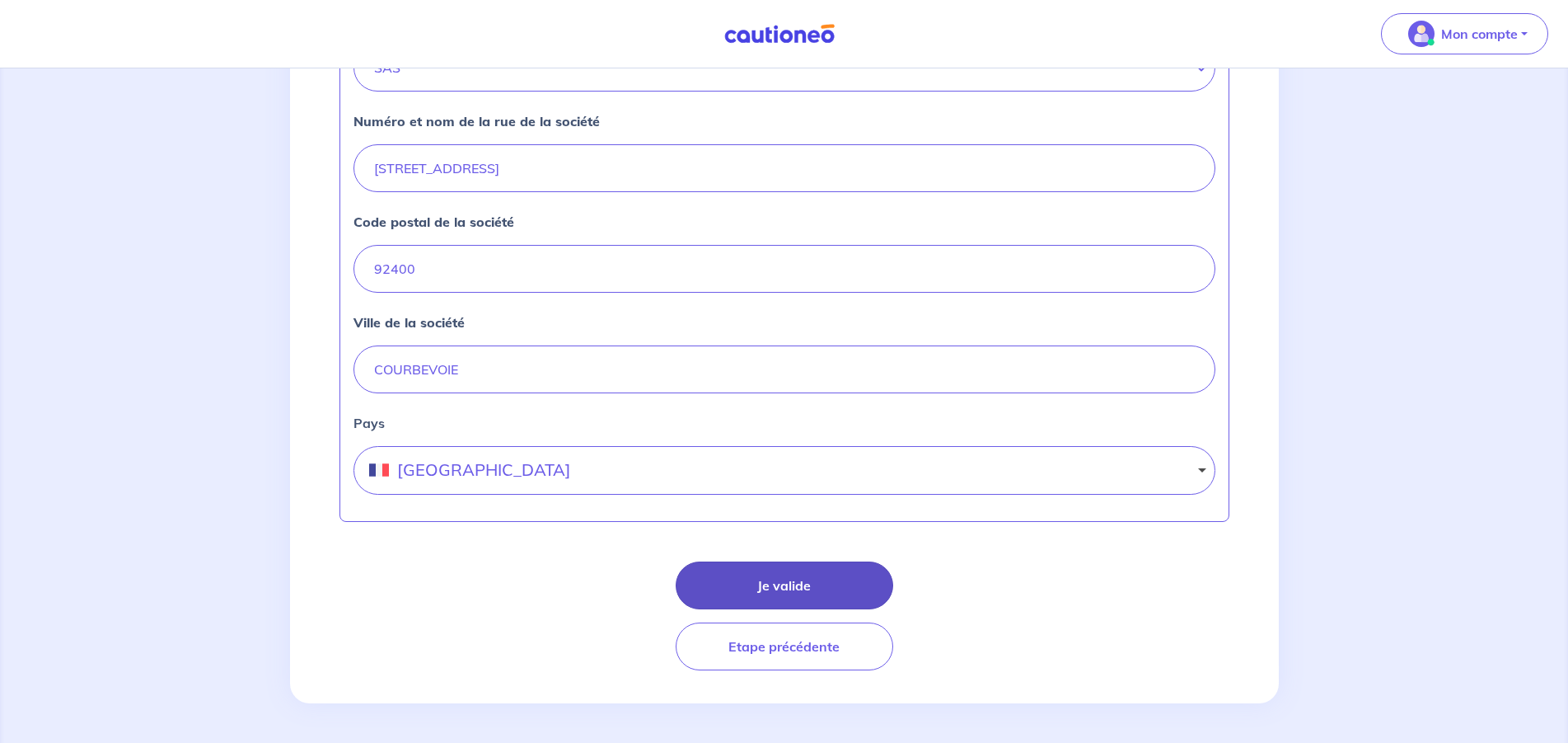
click at [777, 584] on button "Je valide" at bounding box center [784, 585] width 218 height 47
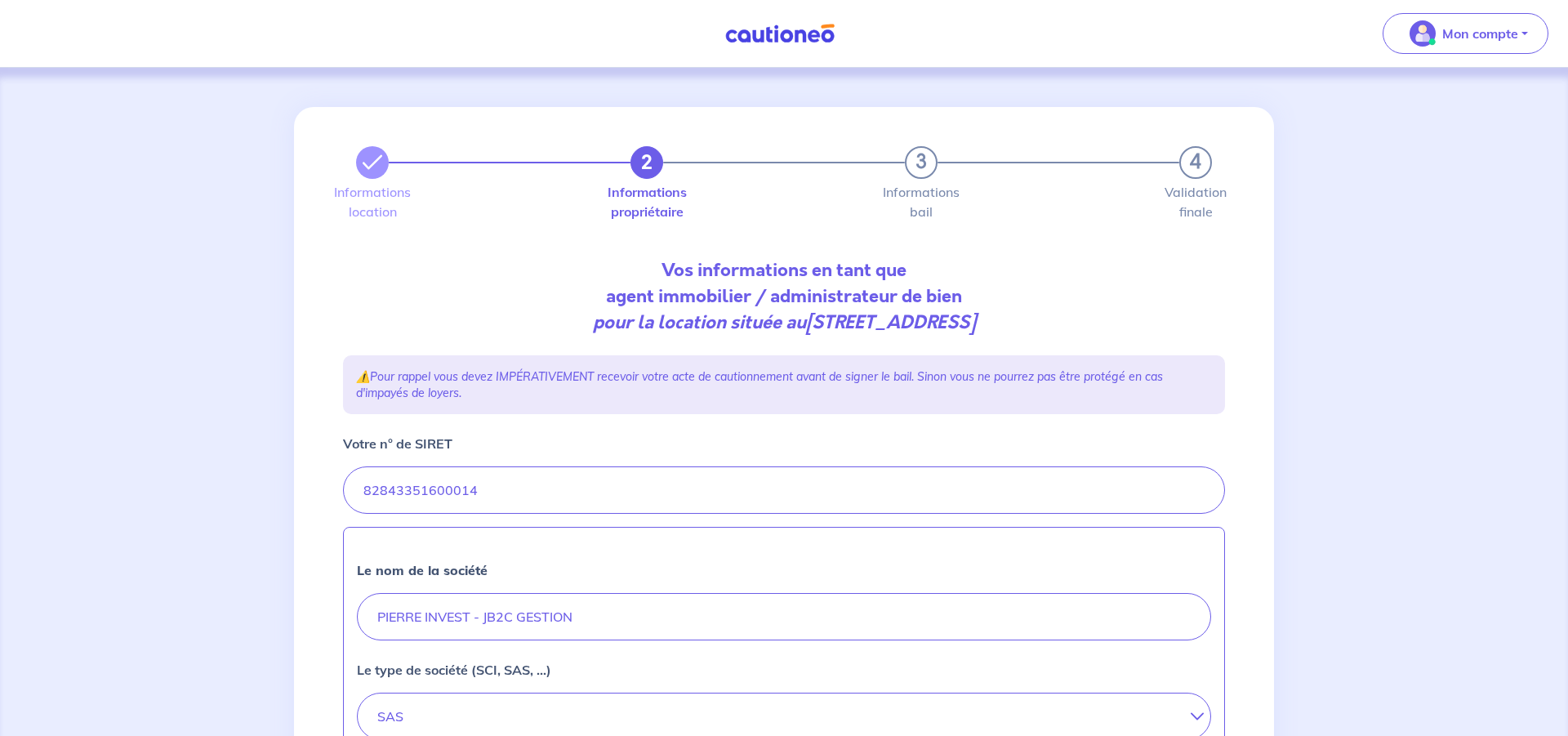
select select "FR"
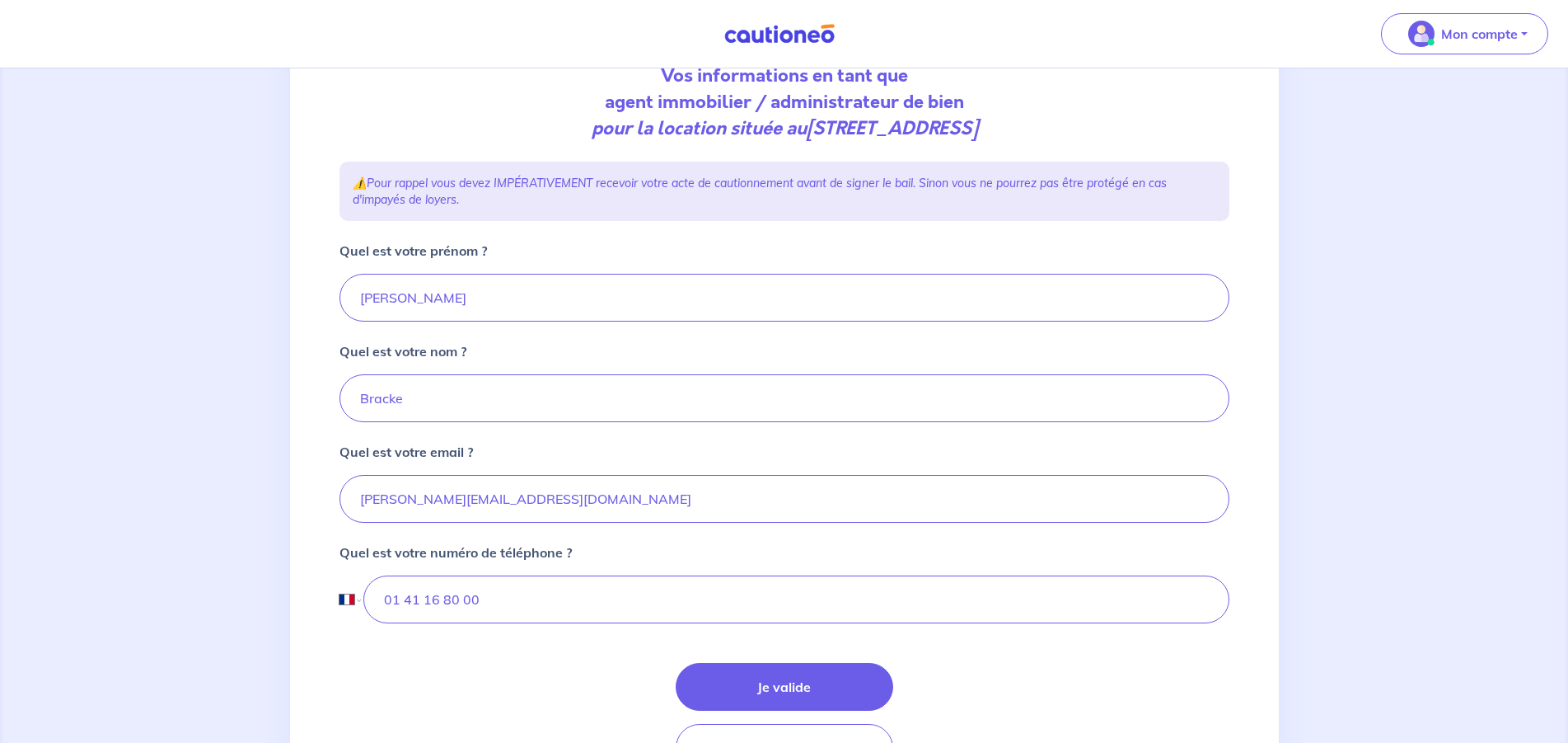
scroll to position [214, 0]
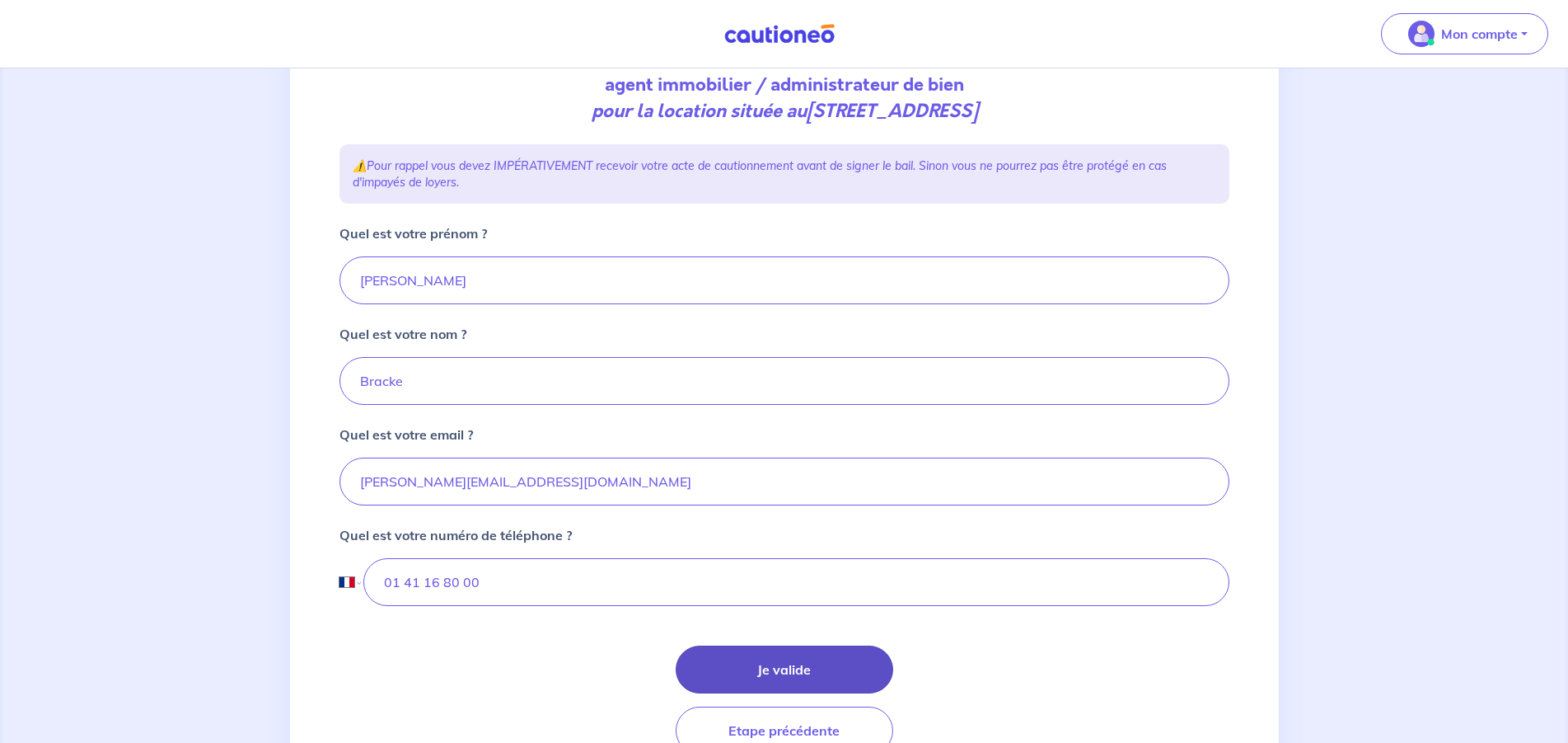
click at [740, 675] on button "Je valide" at bounding box center [784, 669] width 218 height 47
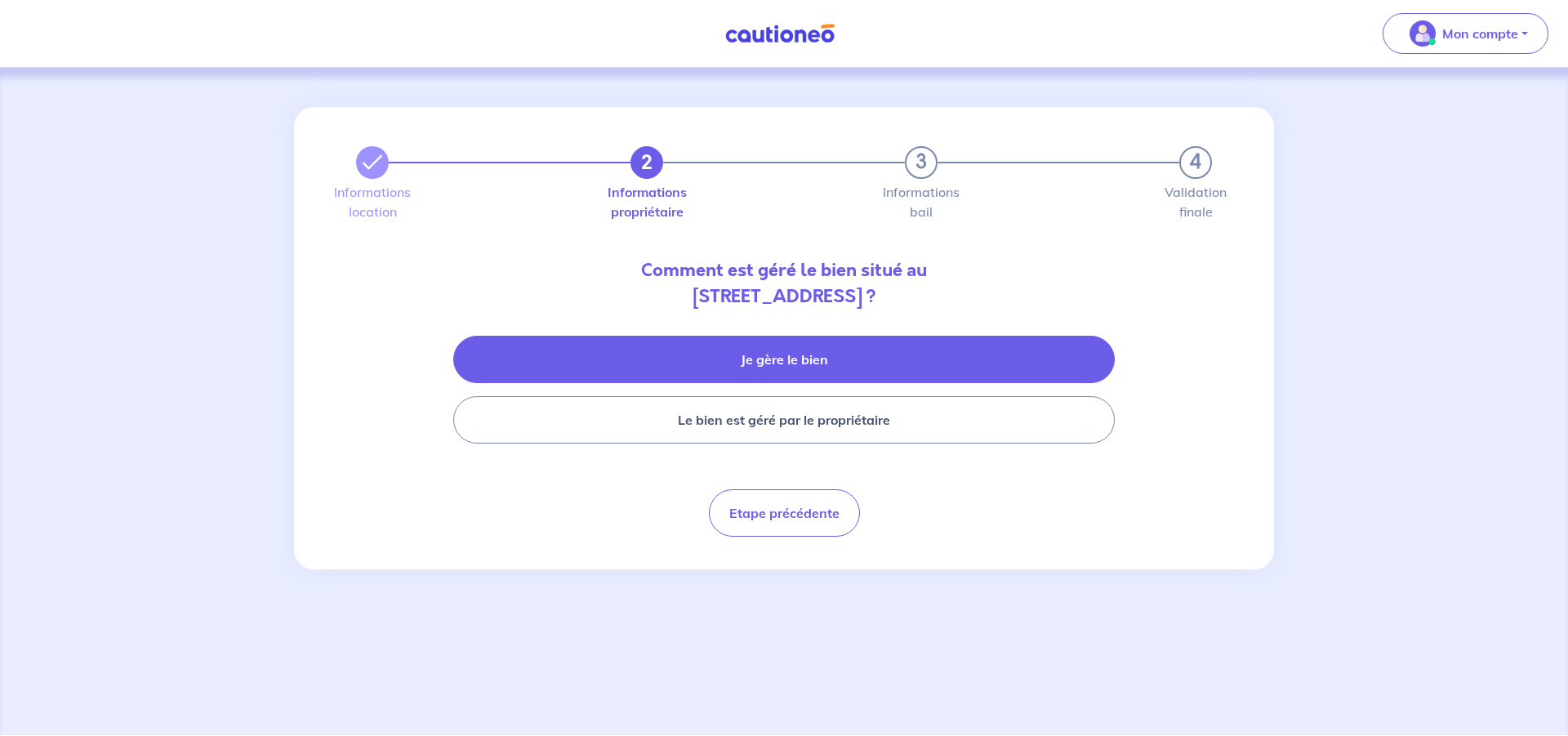
click at [724, 365] on button "Je gère le bien" at bounding box center [783, 359] width 661 height 47
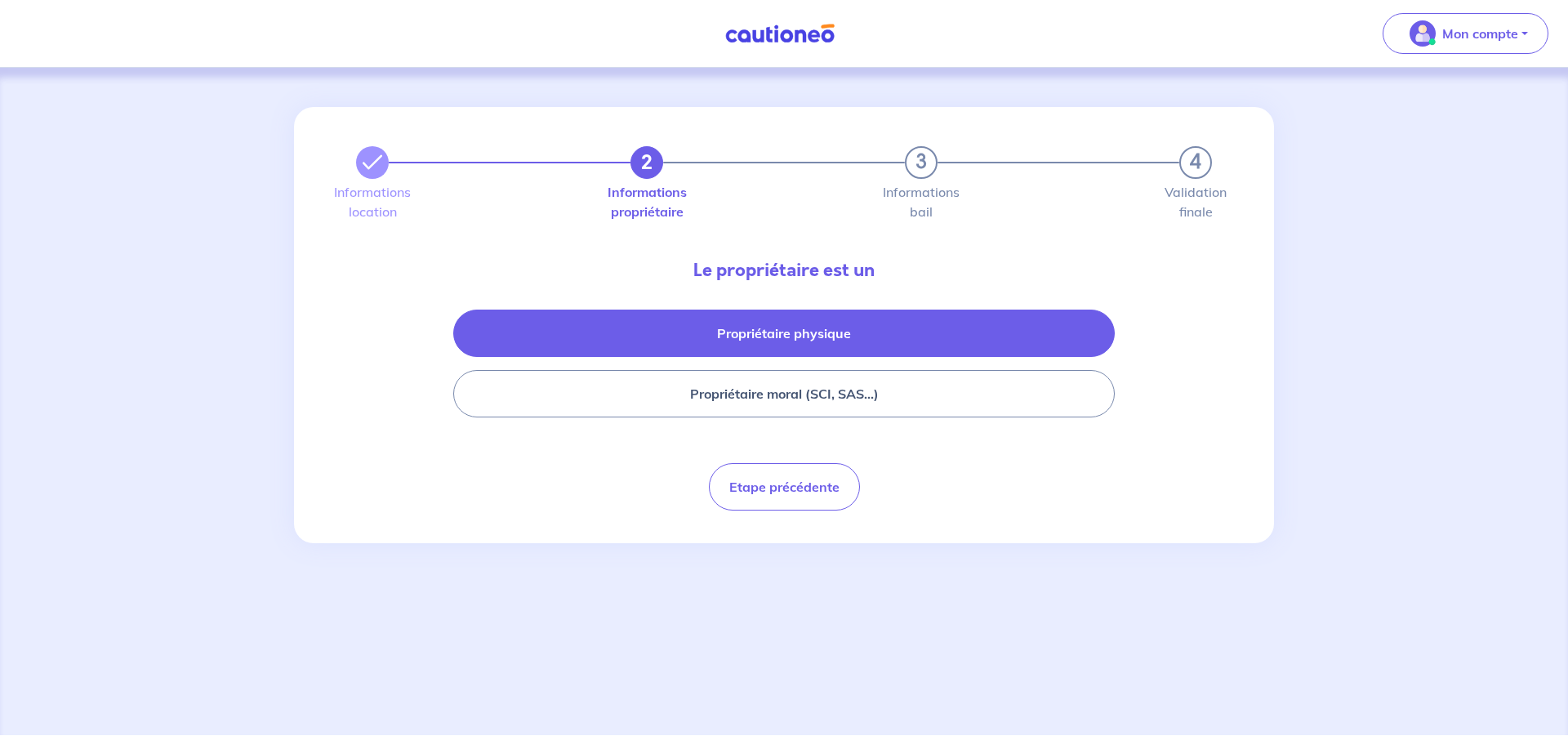
click at [741, 339] on button "Propriétaire physique" at bounding box center [783, 333] width 661 height 47
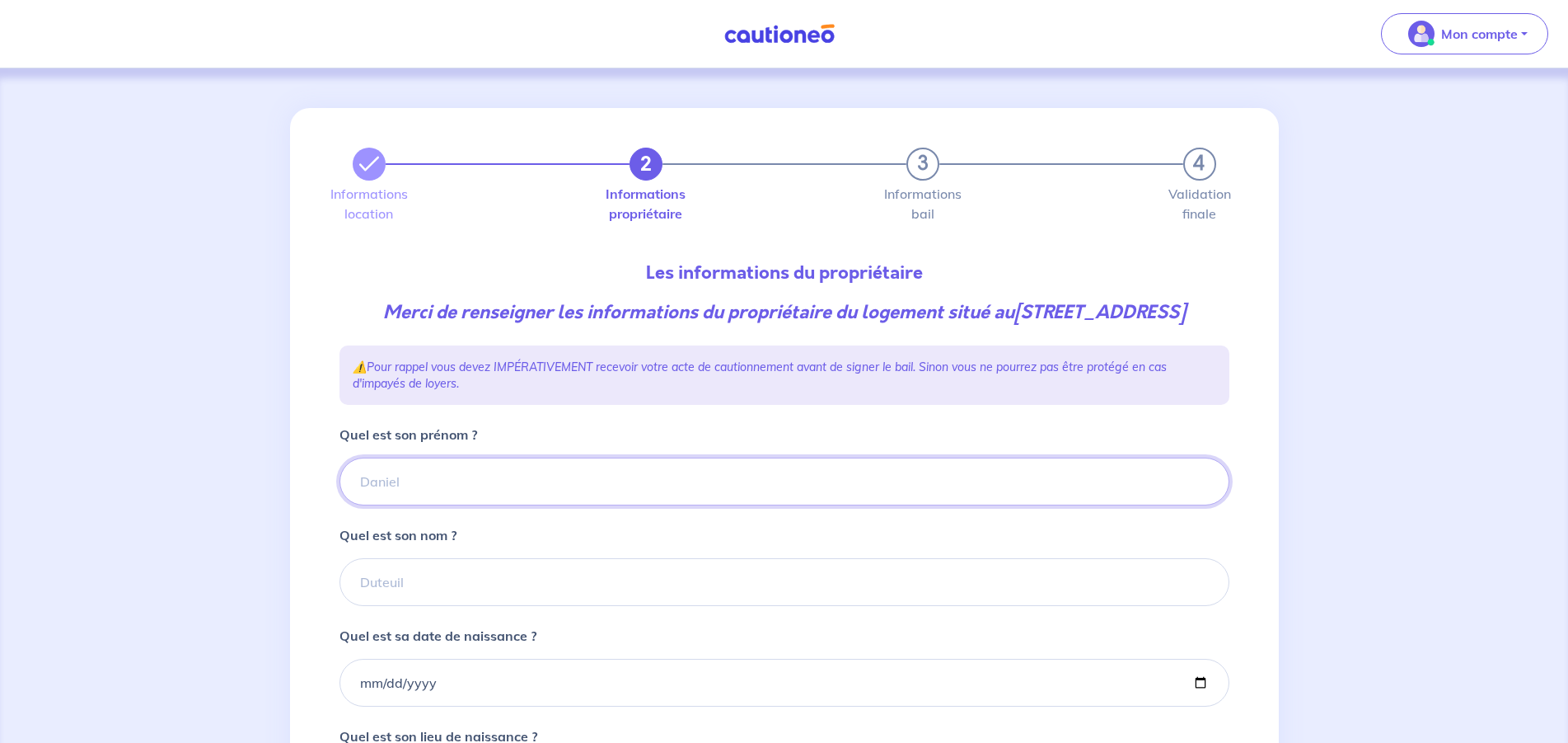
click at [457, 506] on input "Quel est son prénom ?" at bounding box center [784, 480] width 890 height 47
type input "Alain"
click at [473, 603] on input "Quel est son nom ?" at bounding box center [784, 581] width 890 height 47
click at [392, 606] on input "DARIEU" at bounding box center [784, 581] width 890 height 47
click at [384, 606] on input "DARIEU" at bounding box center [784, 581] width 890 height 47
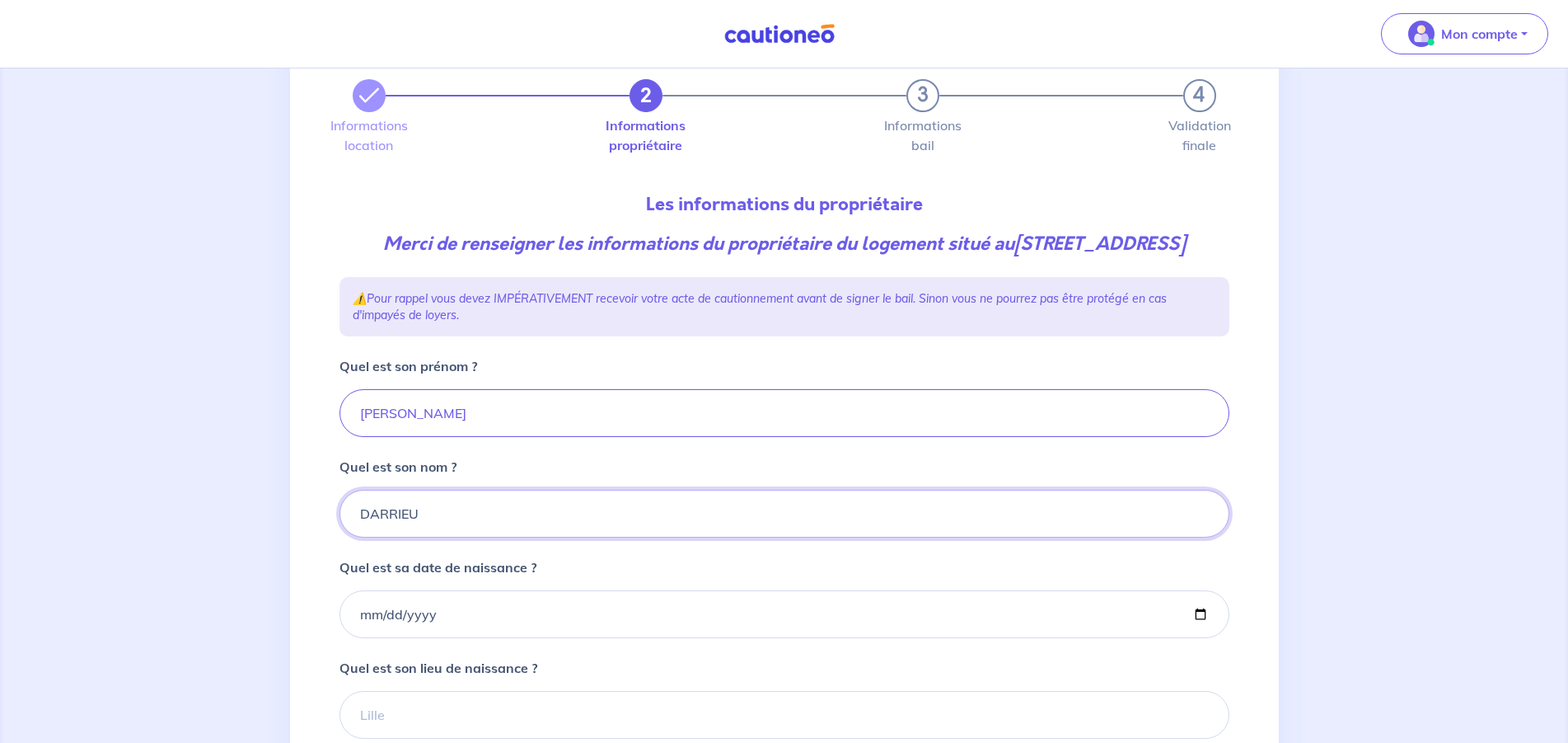
scroll to position [84, 0]
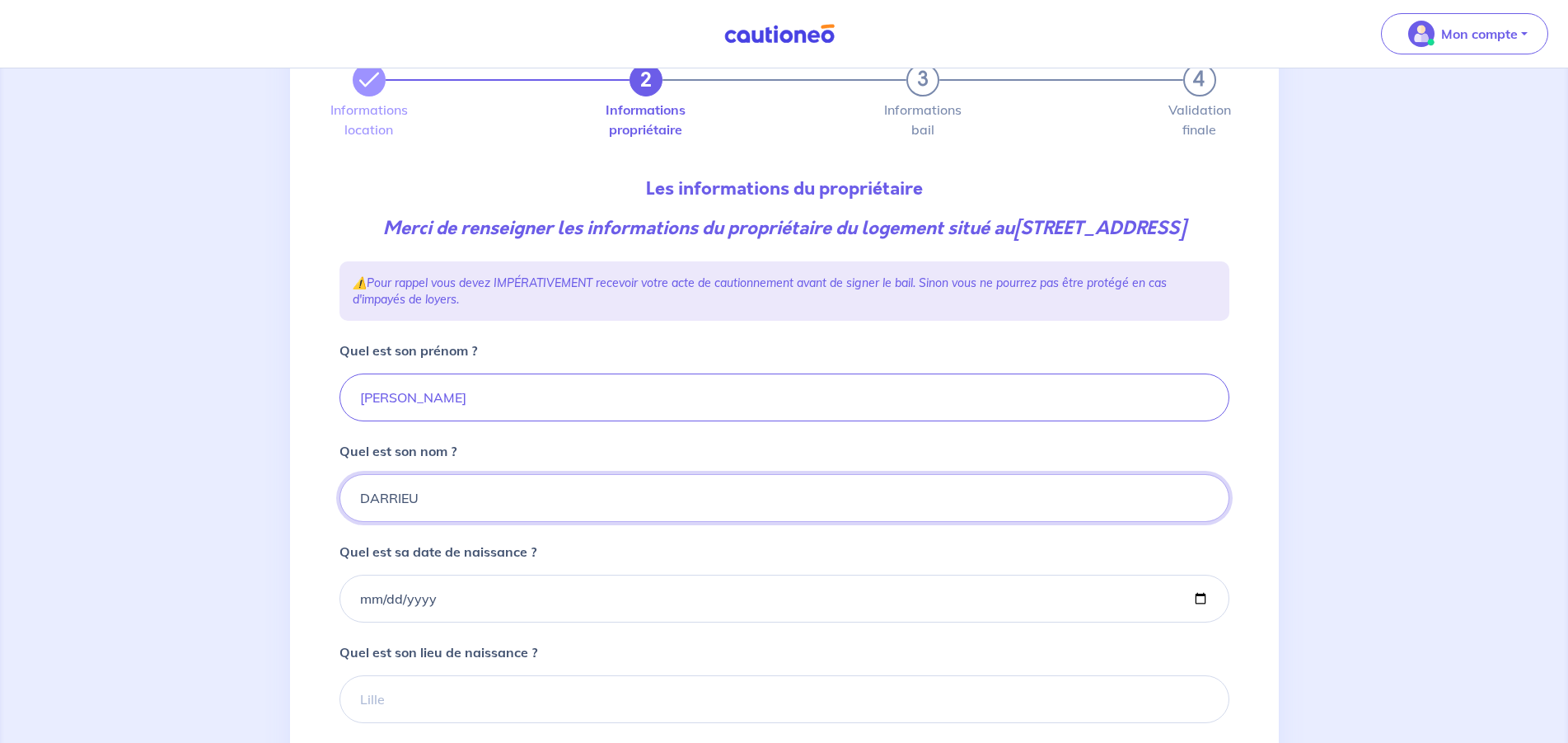
type input "DARRIEU"
click at [381, 619] on input "Quel est sa date de naissance ?" at bounding box center [784, 598] width 890 height 47
click at [464, 622] on input "Quel est sa date de naissance ?" at bounding box center [784, 598] width 890 height 47
